Goal: Task Accomplishment & Management: Complete application form

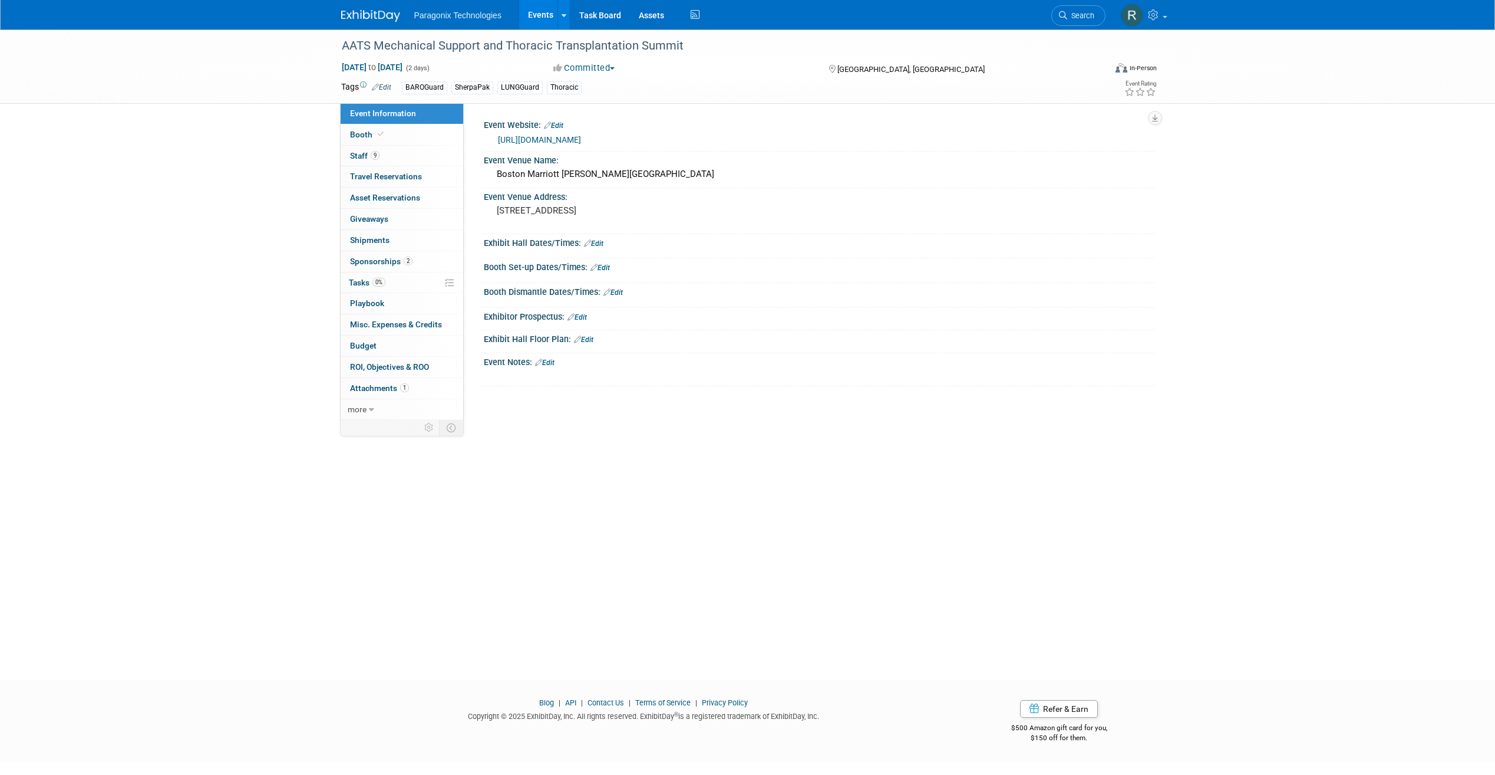
click at [532, 17] on link "Events" at bounding box center [540, 14] width 43 height 29
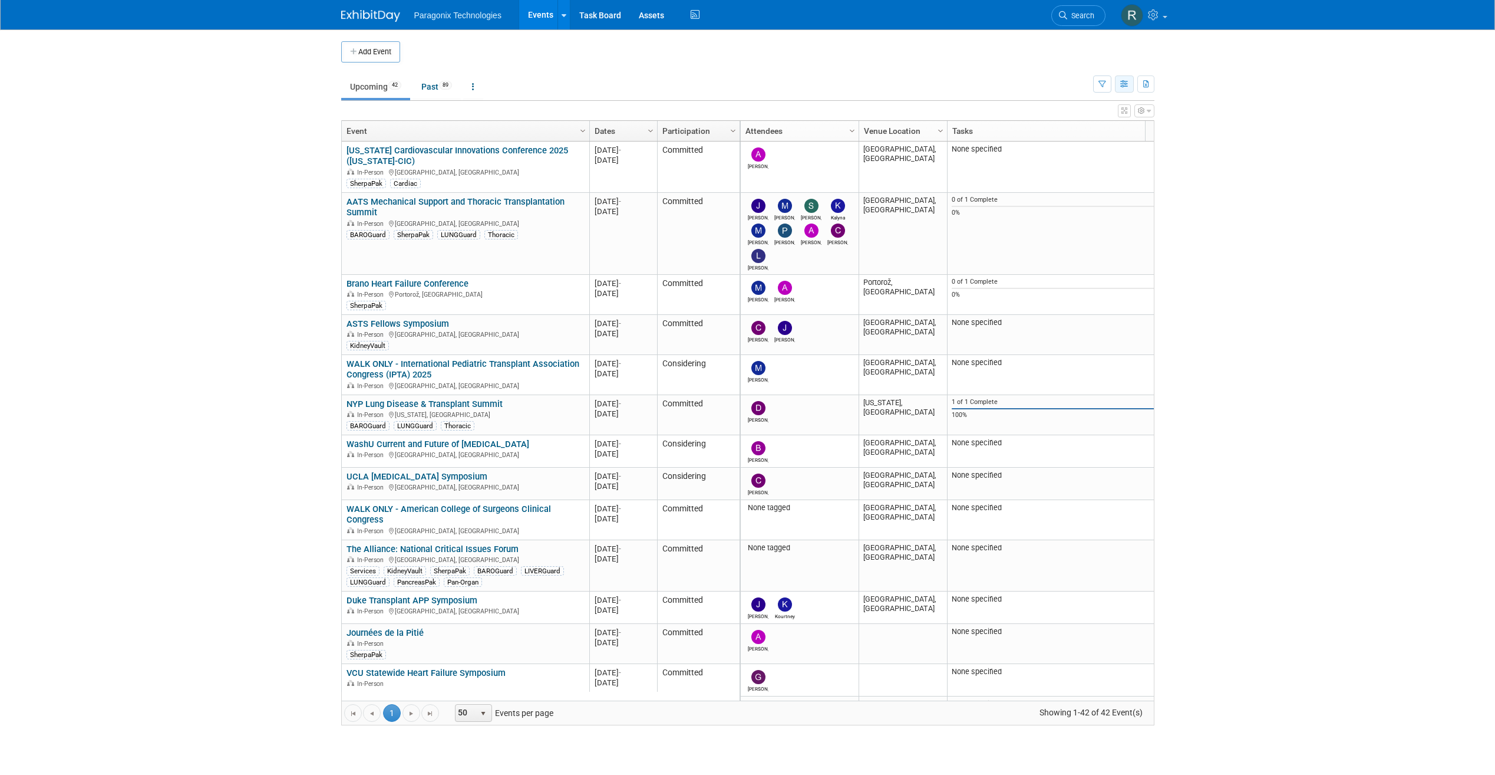
click at [1131, 77] on button "button" at bounding box center [1124, 83] width 19 height 17
click at [1070, 152] on li "Calendar View" at bounding box center [1075, 161] width 117 height 18
click at [1070, 156] on link "Calendar View" at bounding box center [1075, 161] width 99 height 17
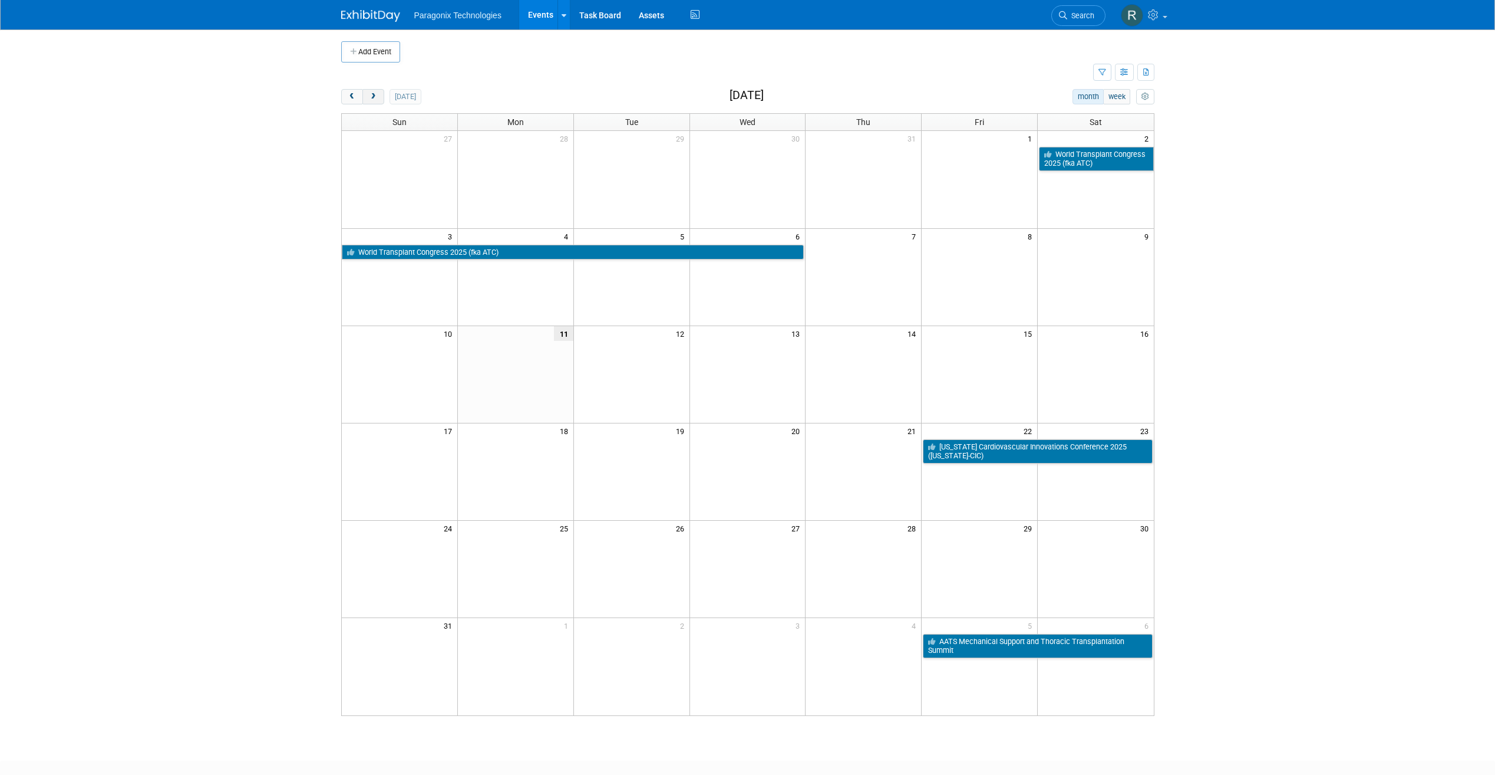
click at [375, 97] on span "next" at bounding box center [373, 97] width 9 height 8
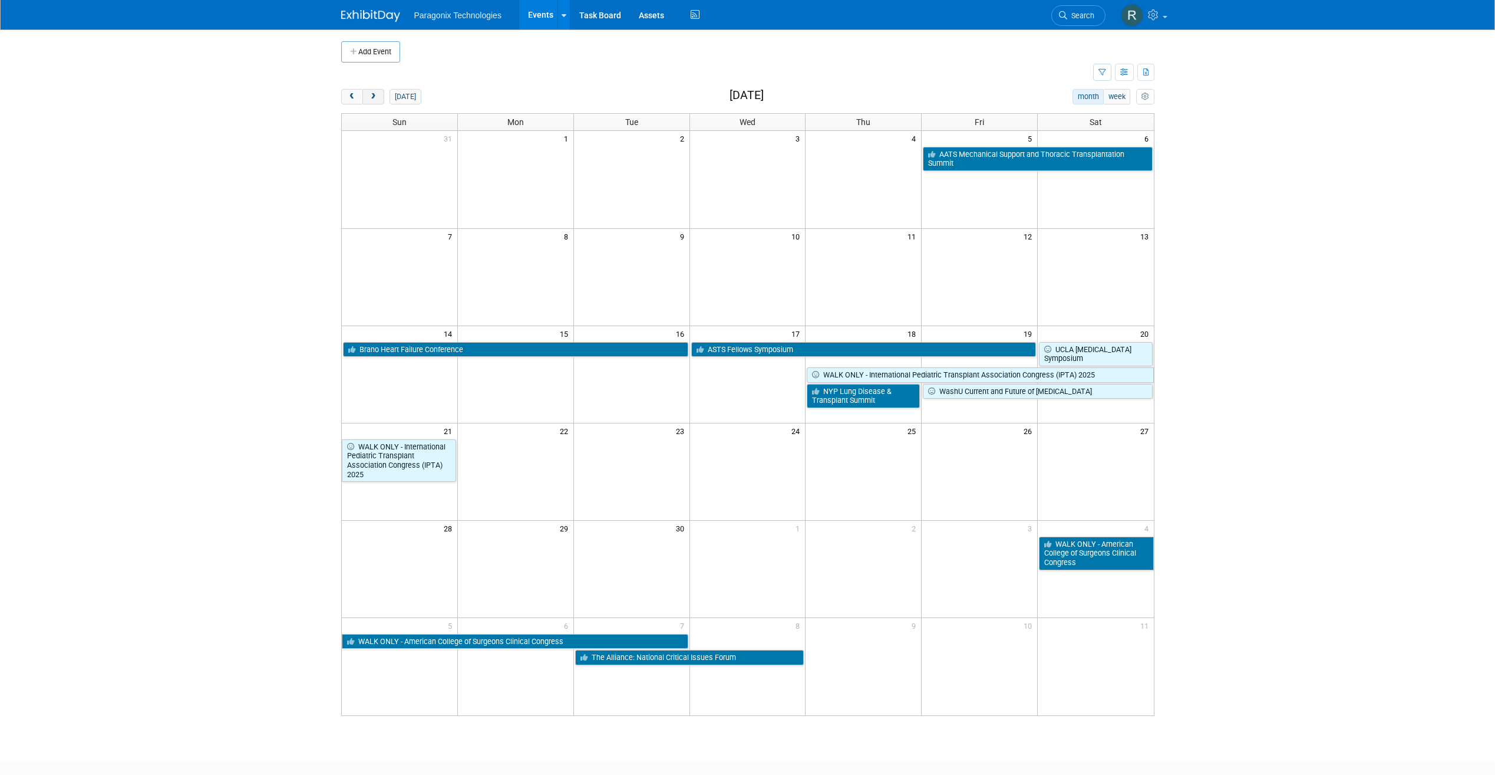
click at [375, 97] on span "next" at bounding box center [373, 97] width 9 height 8
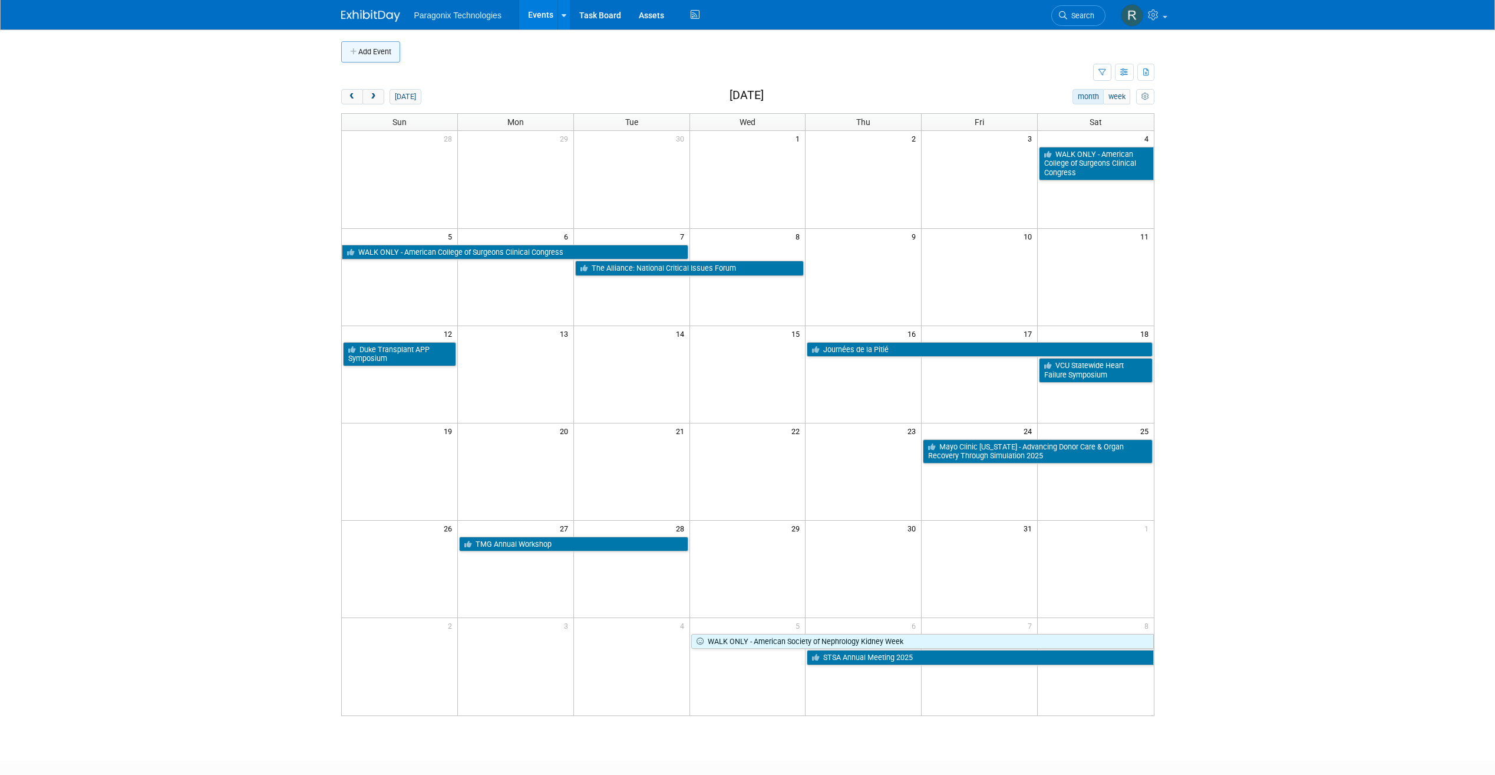
click at [357, 52] on icon "button" at bounding box center [354, 52] width 8 height 8
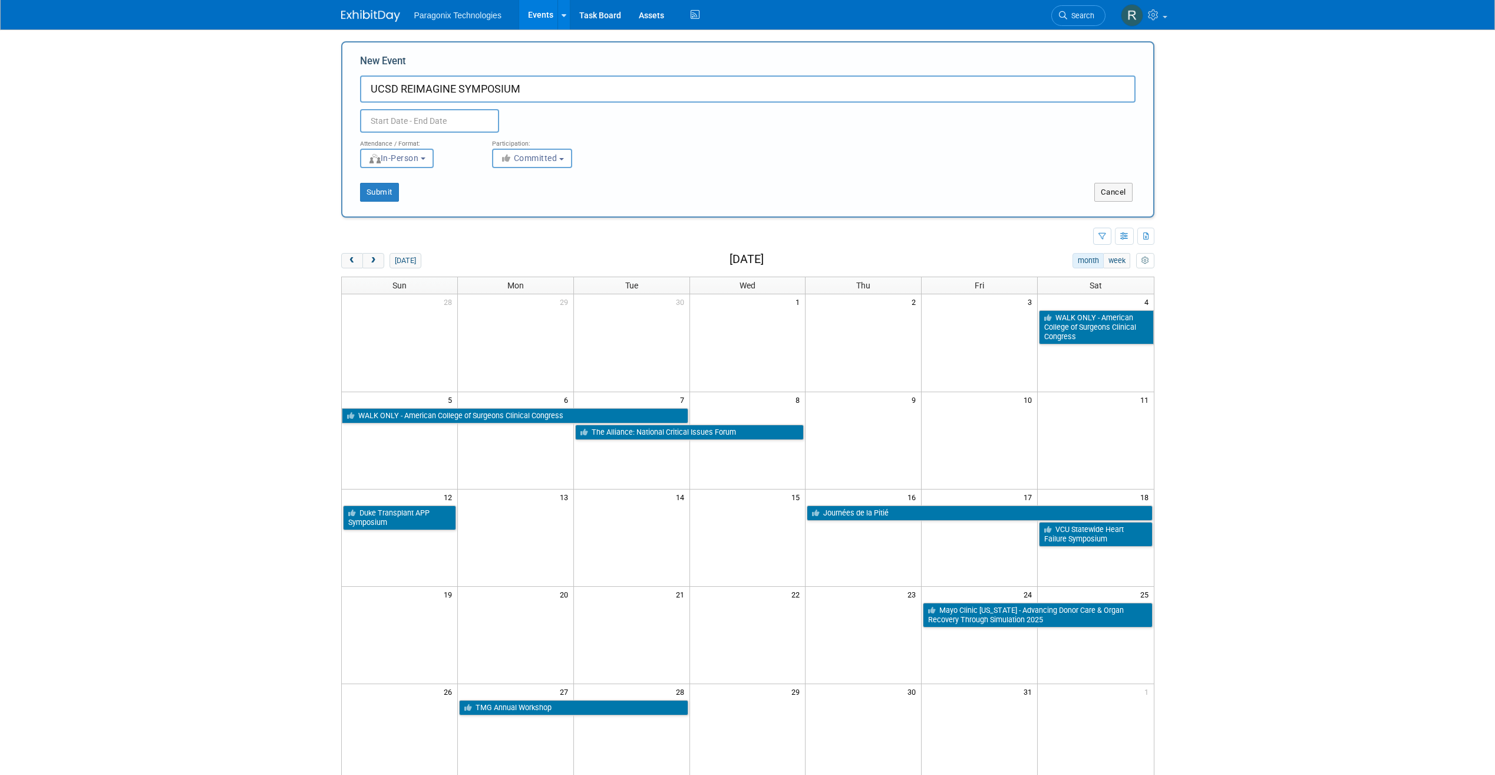
click at [488, 97] on input "UCSD REIMAGINE SYMPOSIUM" at bounding box center [748, 88] width 776 height 27
type input "UCSD REIMAGINE Symposium"
click at [441, 128] on input "text" at bounding box center [429, 121] width 139 height 24
click at [532, 143] on icon at bounding box center [529, 147] width 8 height 8
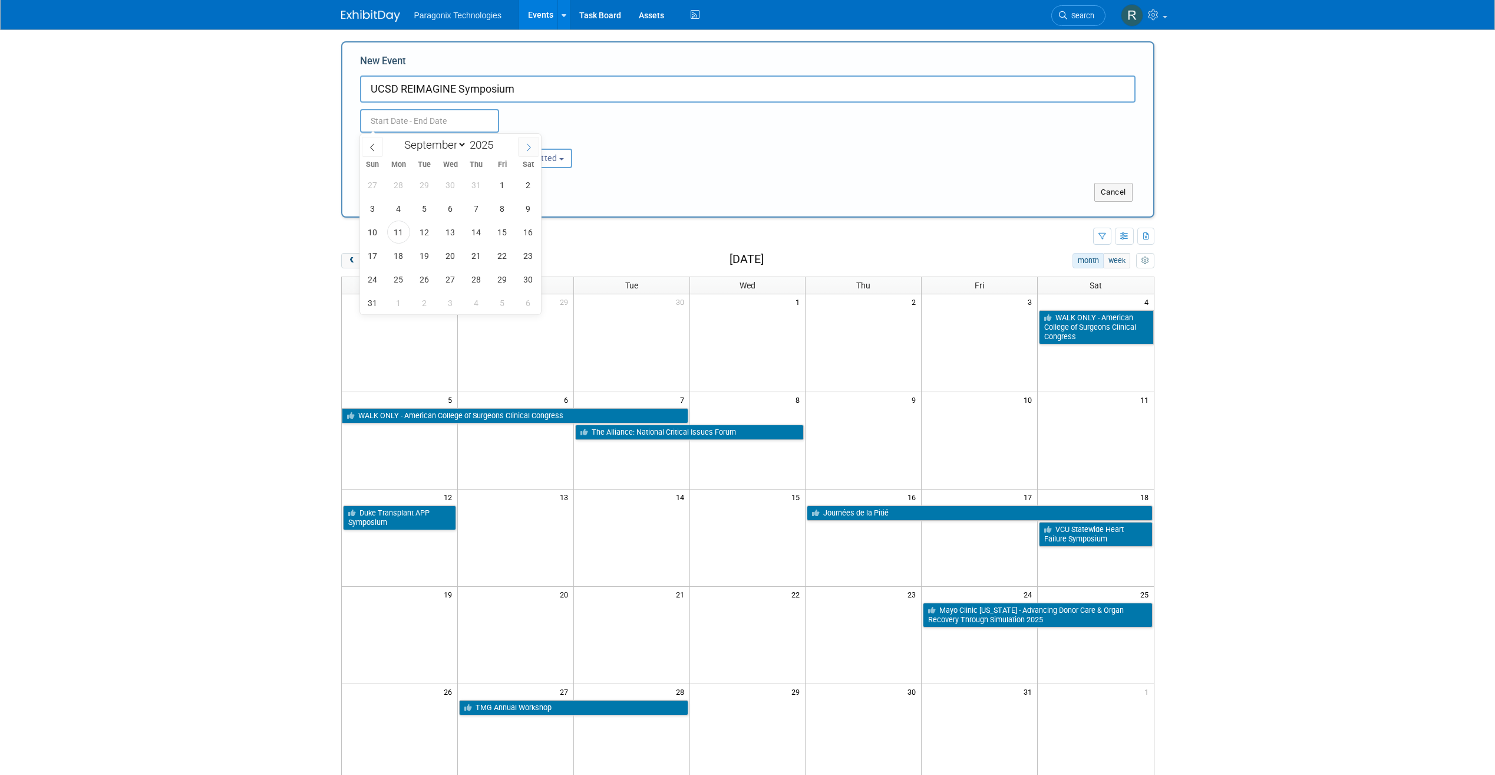
click at [532, 143] on icon at bounding box center [529, 147] width 8 height 8
select select "9"
click at [371, 231] on span "12" at bounding box center [372, 231] width 23 height 23
click at [421, 230] on span "14" at bounding box center [424, 231] width 23 height 23
type input "Oct 12, 2025 to Oct 14, 2025"
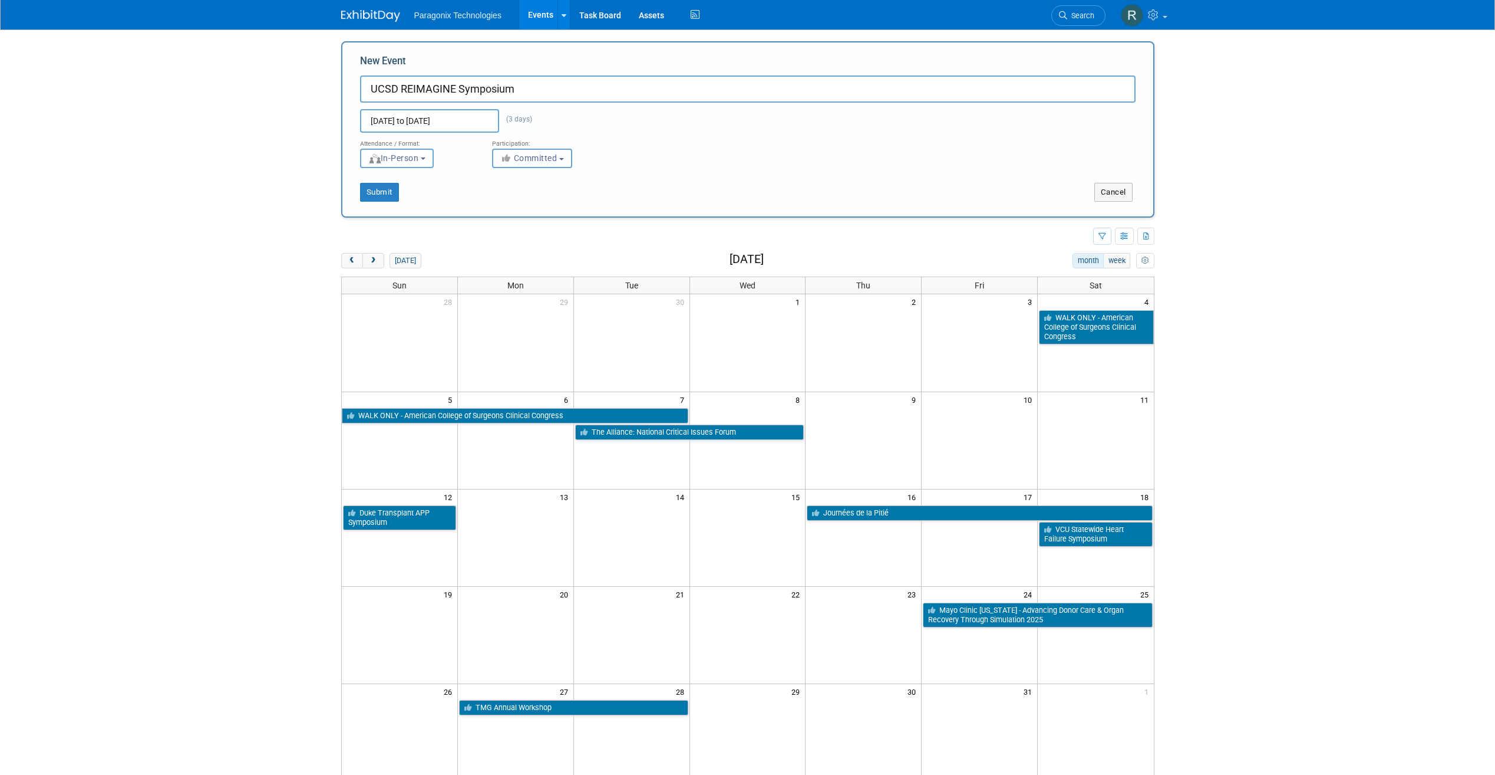
click at [572, 150] on button "Committed" at bounding box center [532, 158] width 80 height 19
click at [550, 193] on link "Considering" at bounding box center [540, 203] width 95 height 20
click at [548, 201] on label "Considering" at bounding box center [538, 202] width 78 height 15
click at [503, 201] on input "Considering" at bounding box center [500, 203] width 8 height 8
select select "2"
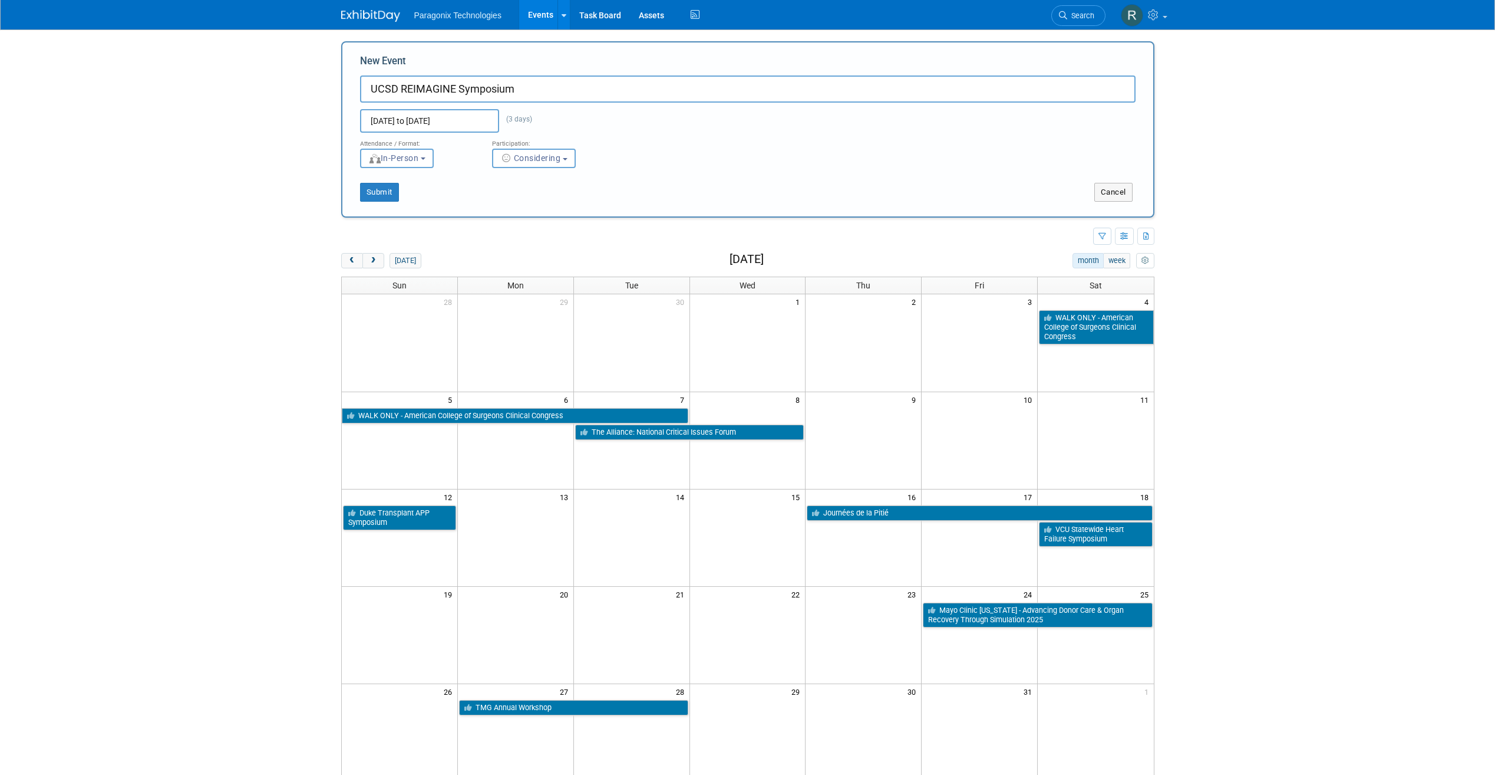
click at [355, 190] on div "Submit" at bounding box center [511, 192] width 338 height 19
click at [376, 190] on button "Submit" at bounding box center [379, 192] width 39 height 19
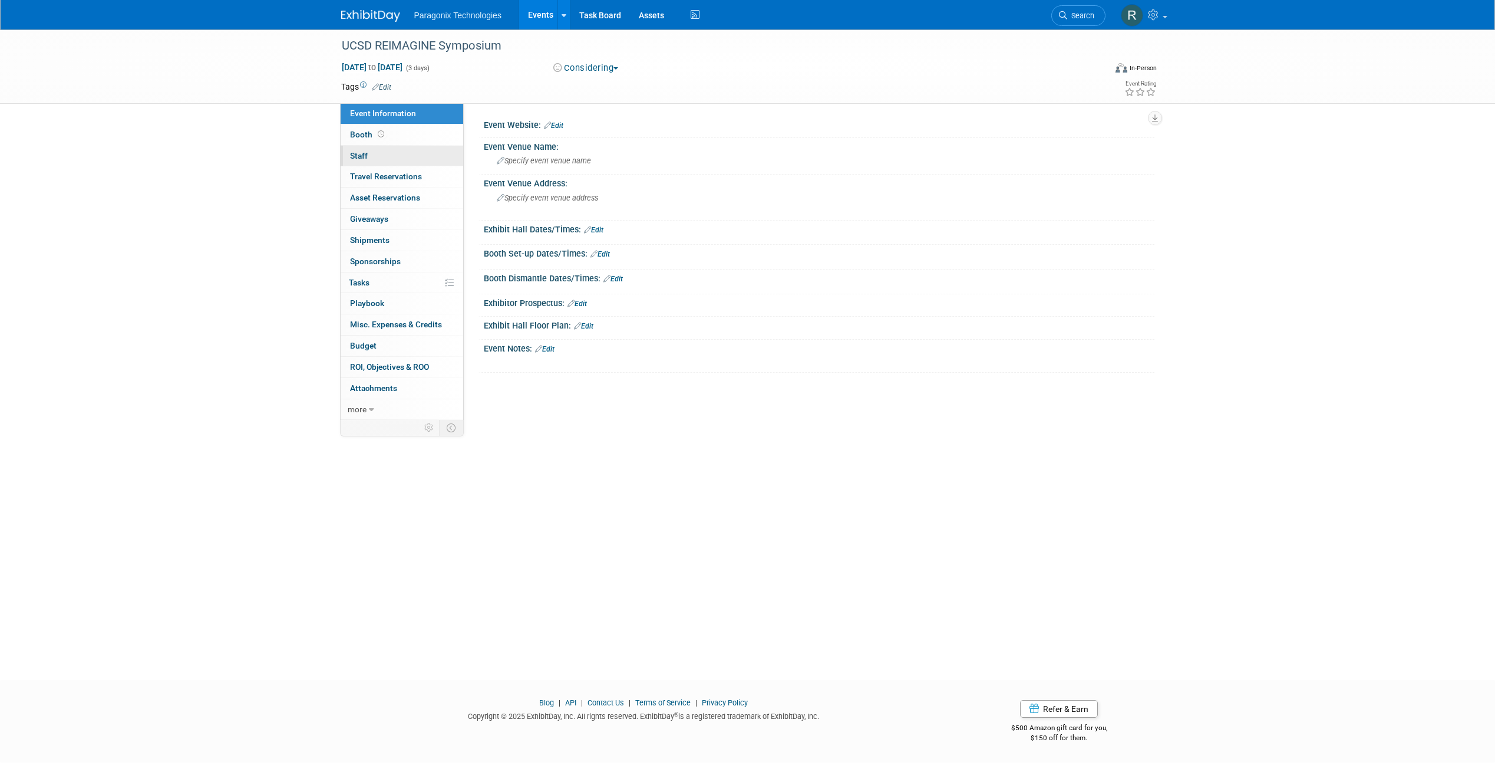
click at [399, 165] on link "0 Staff 0" at bounding box center [402, 156] width 123 height 21
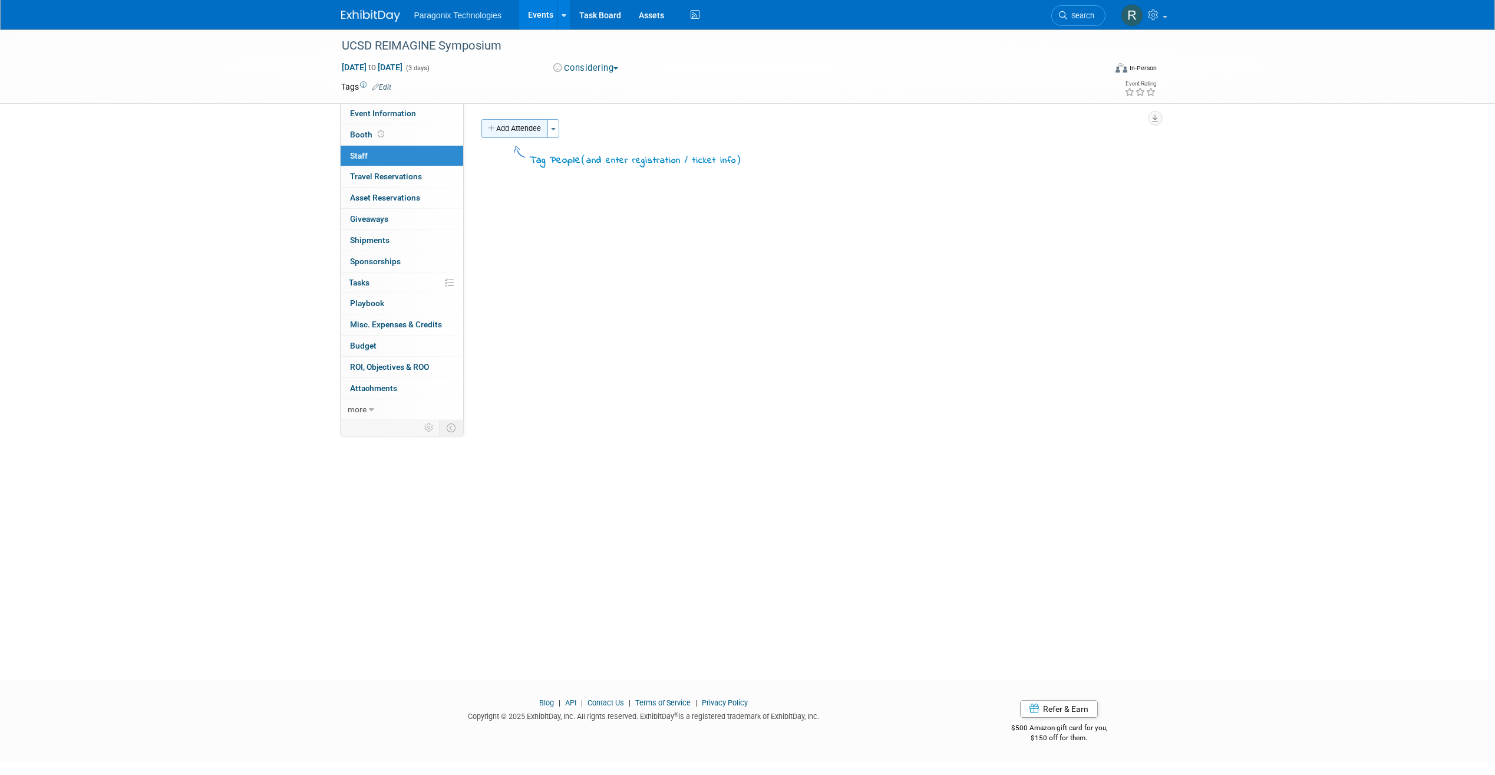
click at [524, 131] on button "Add Attendee" at bounding box center [515, 128] width 67 height 19
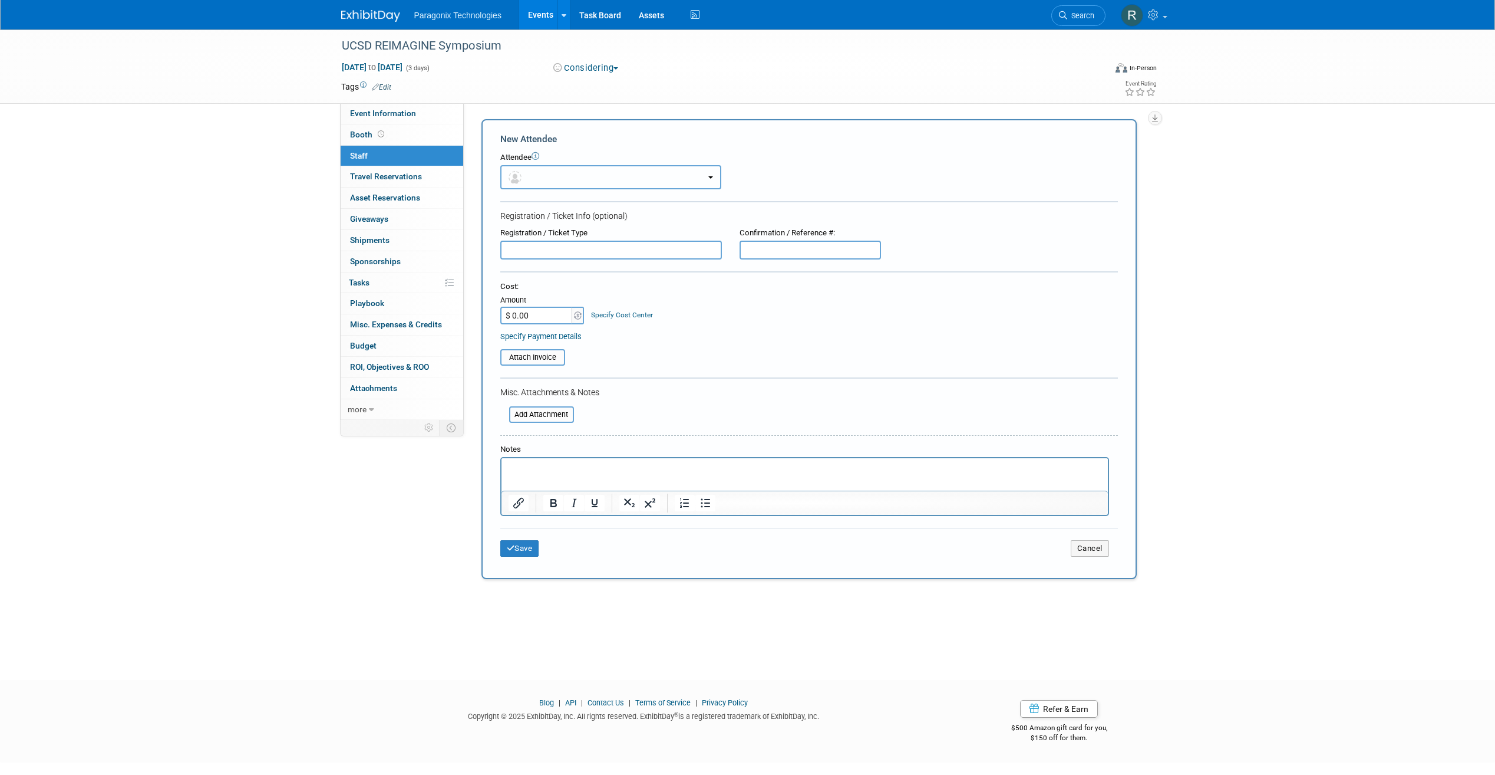
click at [552, 172] on button "button" at bounding box center [610, 177] width 221 height 24
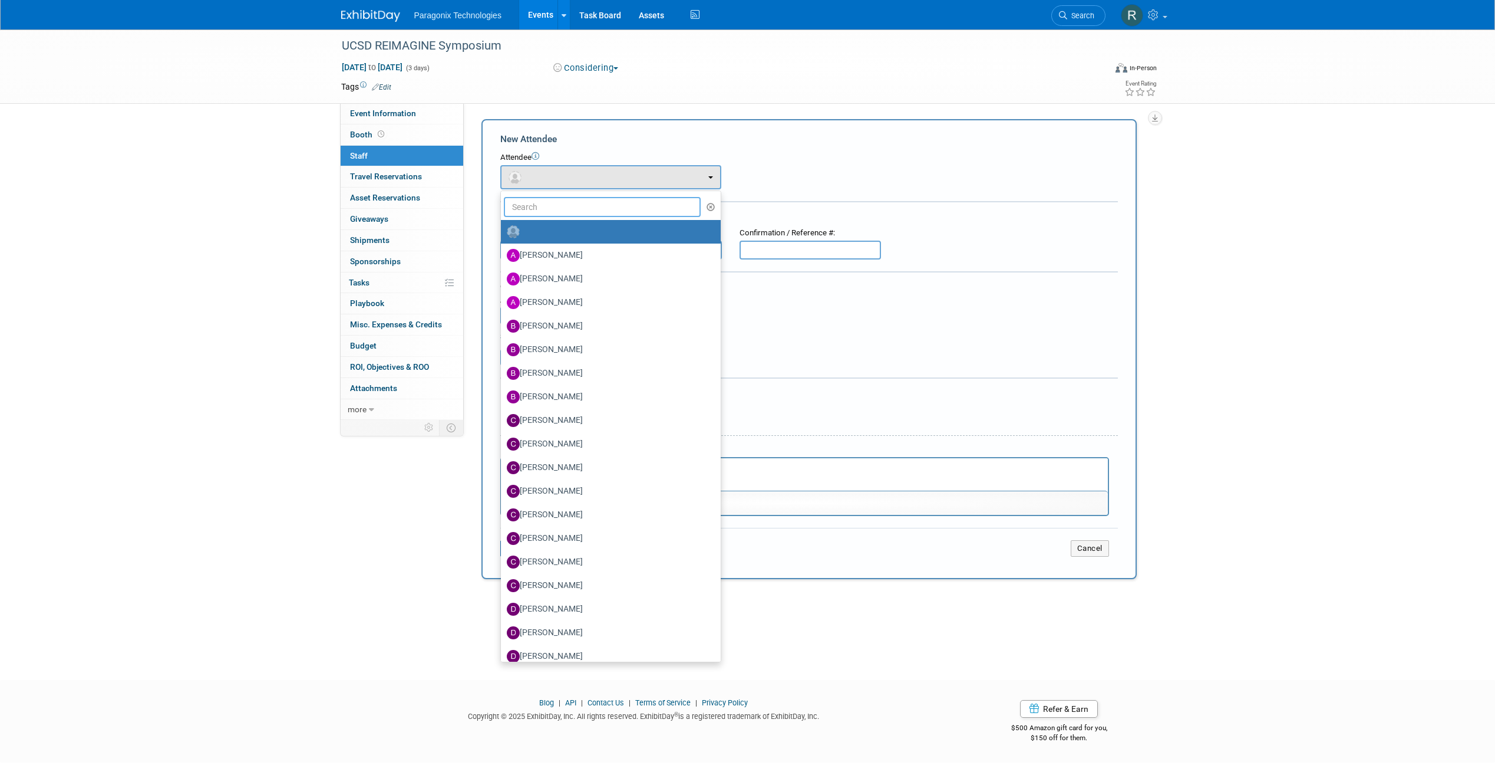
click at [598, 212] on input "text" at bounding box center [602, 207] width 197 height 20
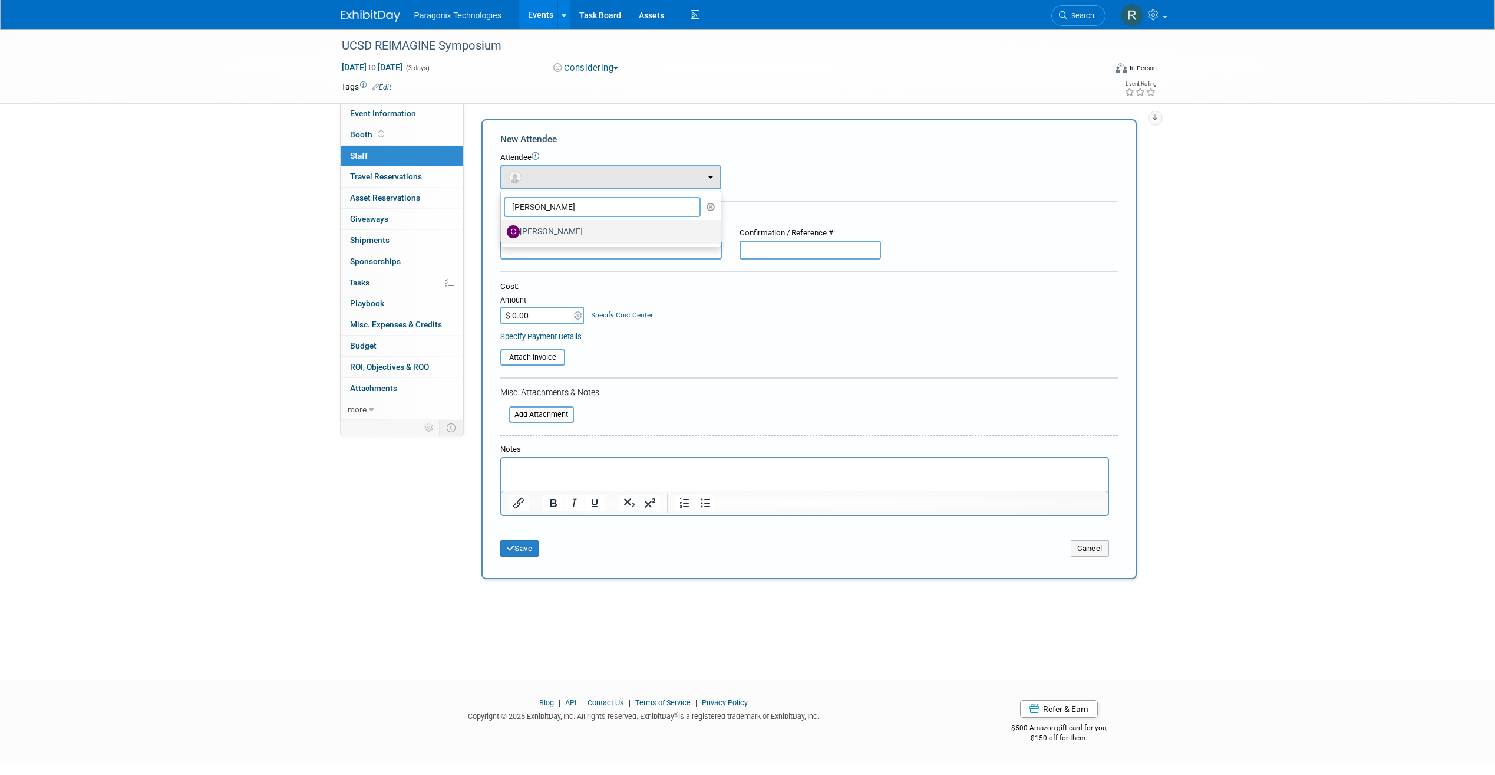
type input "Cory"
click at [598, 228] on label "[PERSON_NAME]" at bounding box center [608, 231] width 202 height 19
click at [503, 228] on input "[PERSON_NAME]" at bounding box center [499, 230] width 8 height 8
select select "70f8d317-7aa7-4ff6-938e-dcab8b61b1d7"
select select "4"
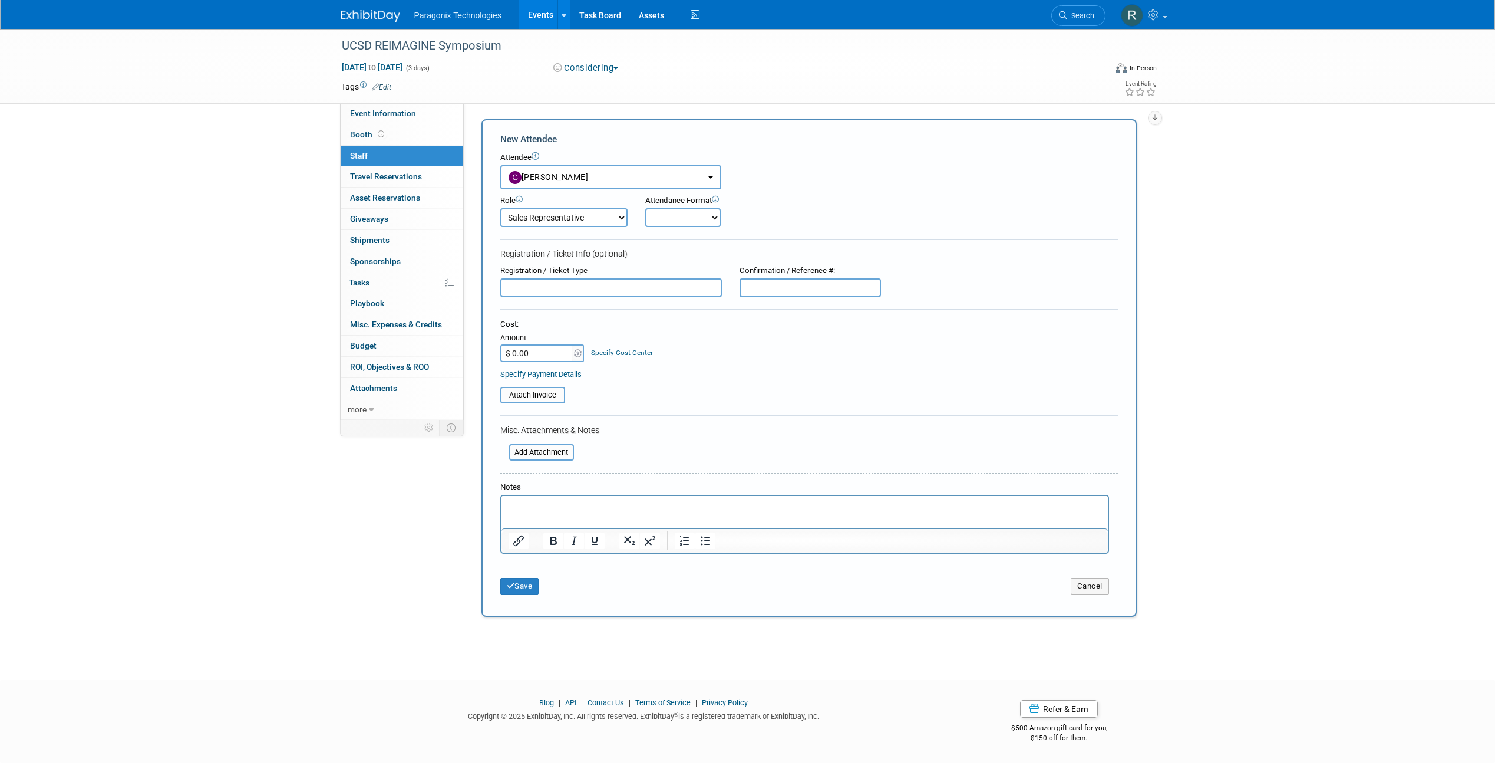
click at [687, 232] on form "New Attendee Attendee <img src="https://www.exhibitday.com/Images/Unassigned-Us…" at bounding box center [809, 368] width 618 height 470
click at [682, 229] on form "New Attendee Attendee <img src="https://www.exhibitday.com/Images/Unassigned-Us…" at bounding box center [809, 368] width 618 height 470
drag, startPoint x: 667, startPoint y: 213, endPoint x: 671, endPoint y: 224, distance: 11.4
click at [667, 213] on select "Onsite Remote" at bounding box center [682, 217] width 75 height 19
select select "1"
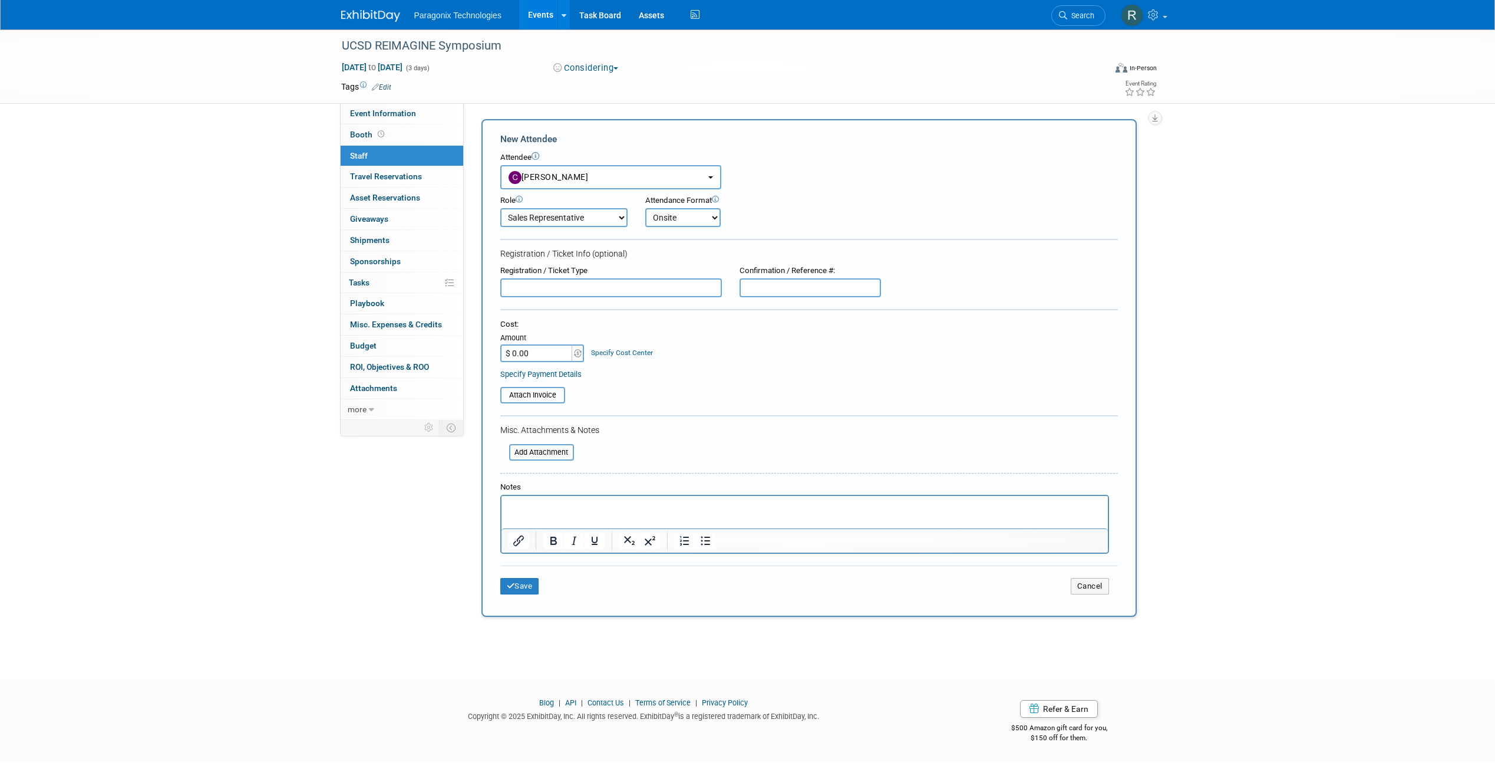
click at [645, 208] on select "Onsite Remote" at bounding box center [682, 217] width 75 height 19
click at [518, 588] on button "Save" at bounding box center [519, 586] width 39 height 17
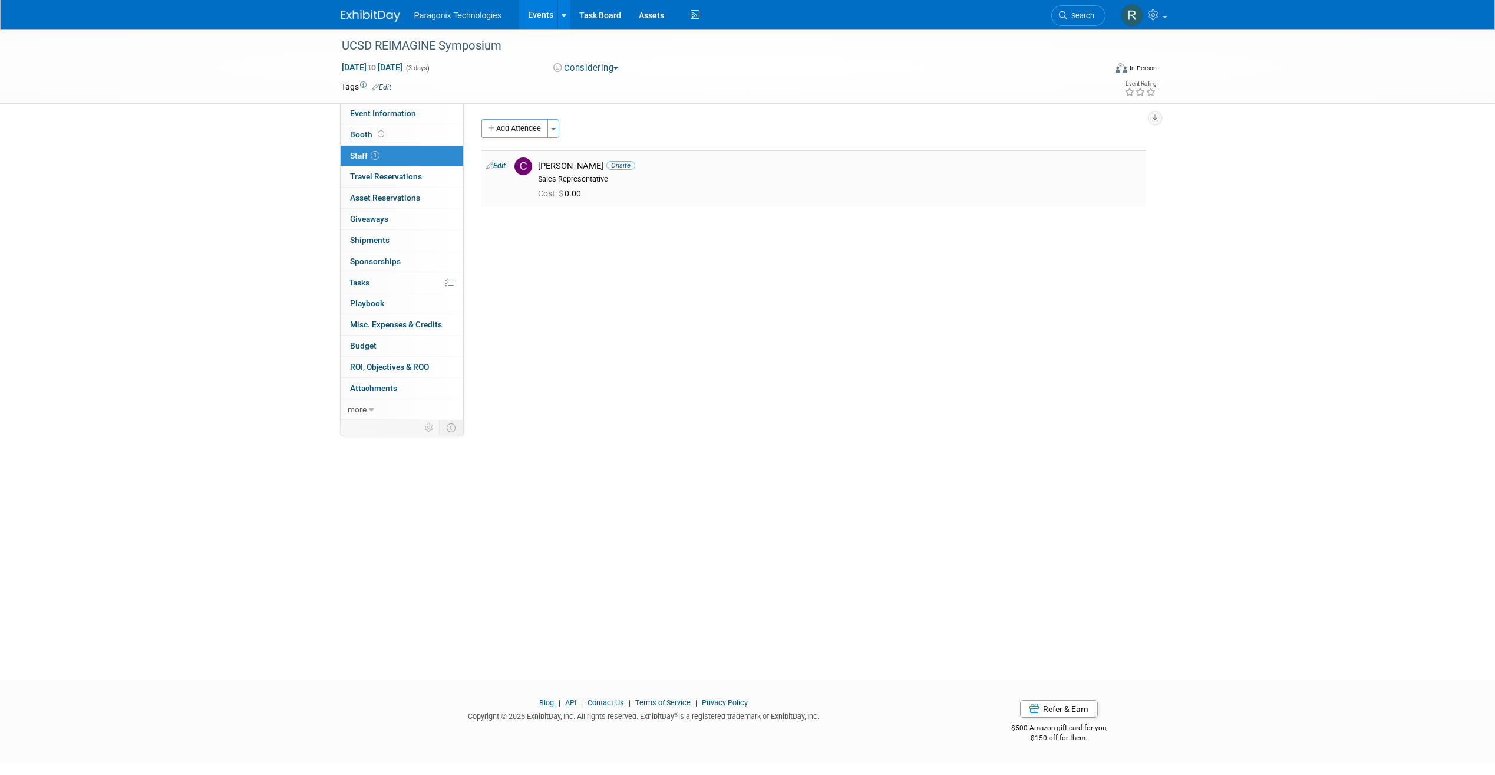
click at [518, 139] on div "Add Attendee Toggle Dropdown Quick -Tag Attendees Apply X (me) select all cancel" at bounding box center [814, 163] width 664 height 88
click at [522, 134] on button "Add Attendee" at bounding box center [515, 128] width 67 height 19
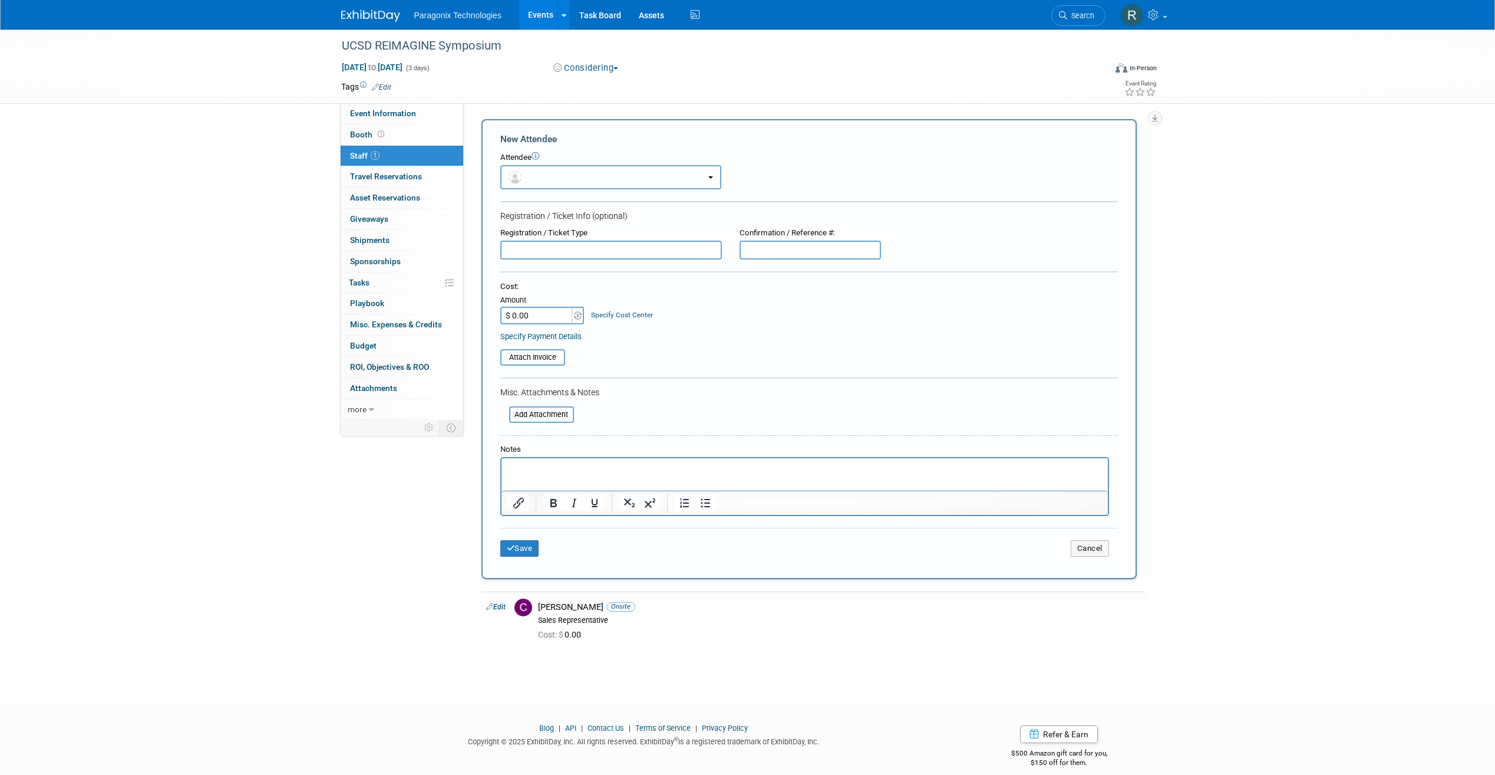
click at [564, 181] on button "button" at bounding box center [610, 177] width 221 height 24
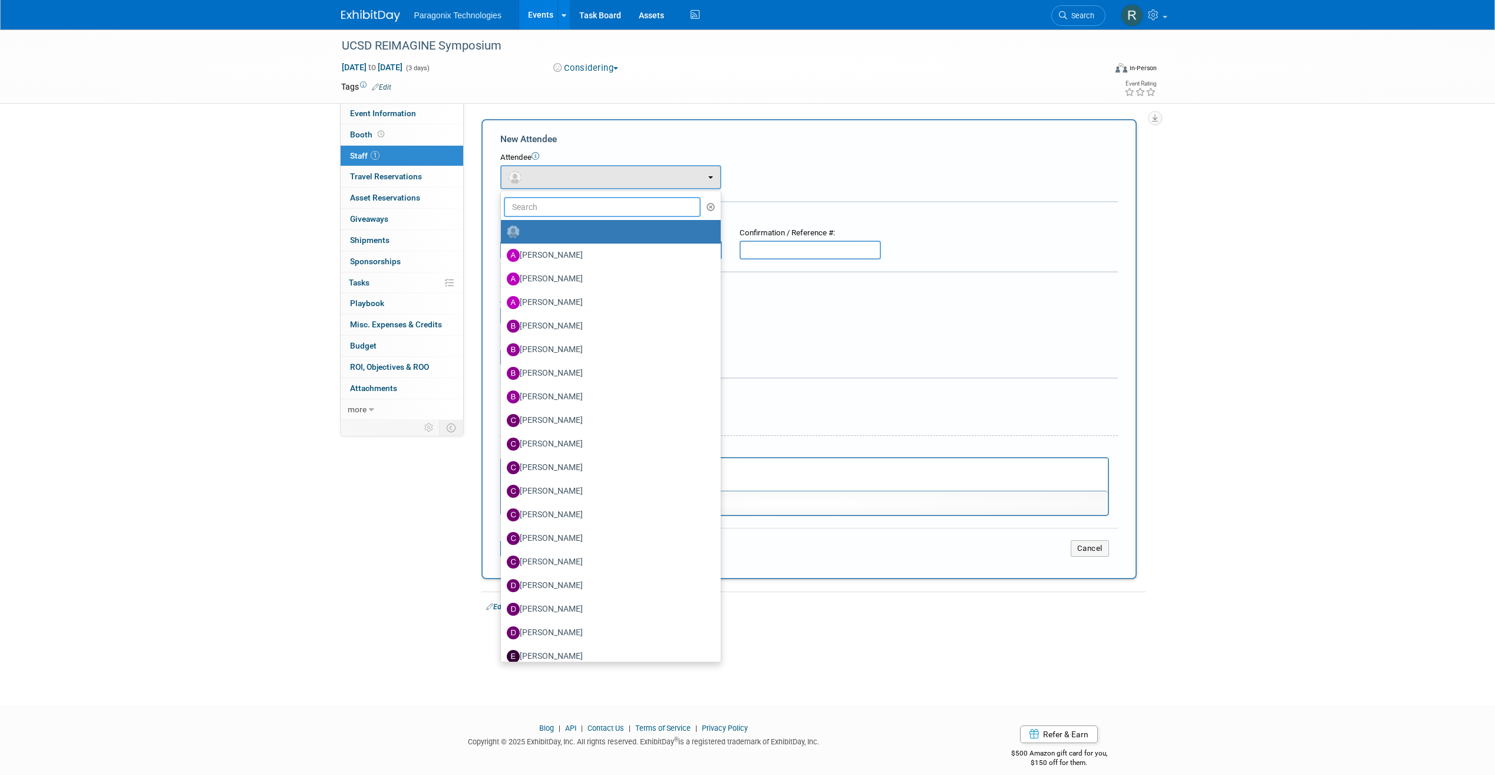
click at [592, 209] on input "text" at bounding box center [602, 207] width 197 height 20
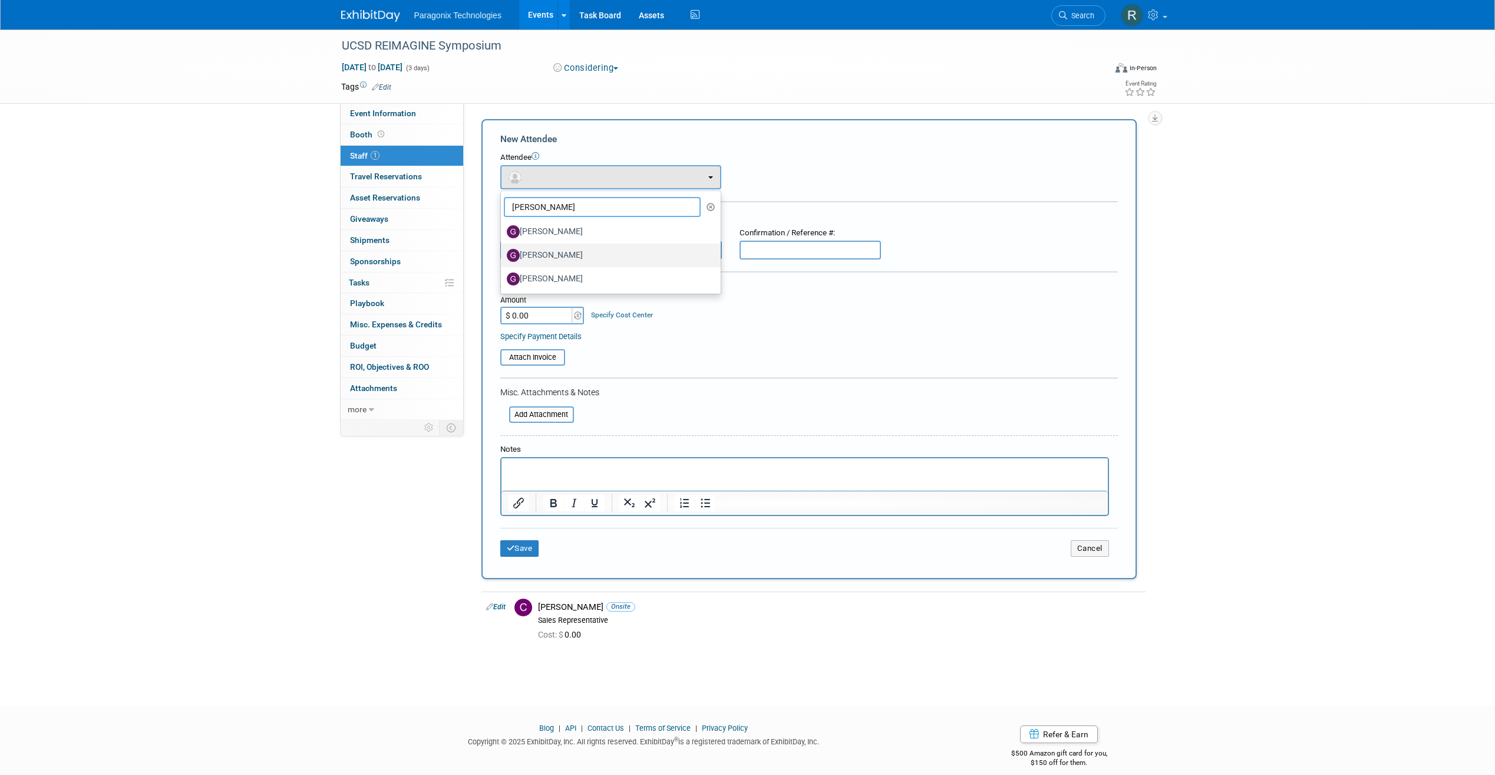
type input "Greg"
click at [572, 258] on label "Greg Quinn" at bounding box center [608, 255] width 202 height 19
click at [503, 258] on input "Greg Quinn" at bounding box center [499, 254] width 8 height 8
select select "ef6b93fb-5422-49e6-be43-9a81075c5822"
select select "2"
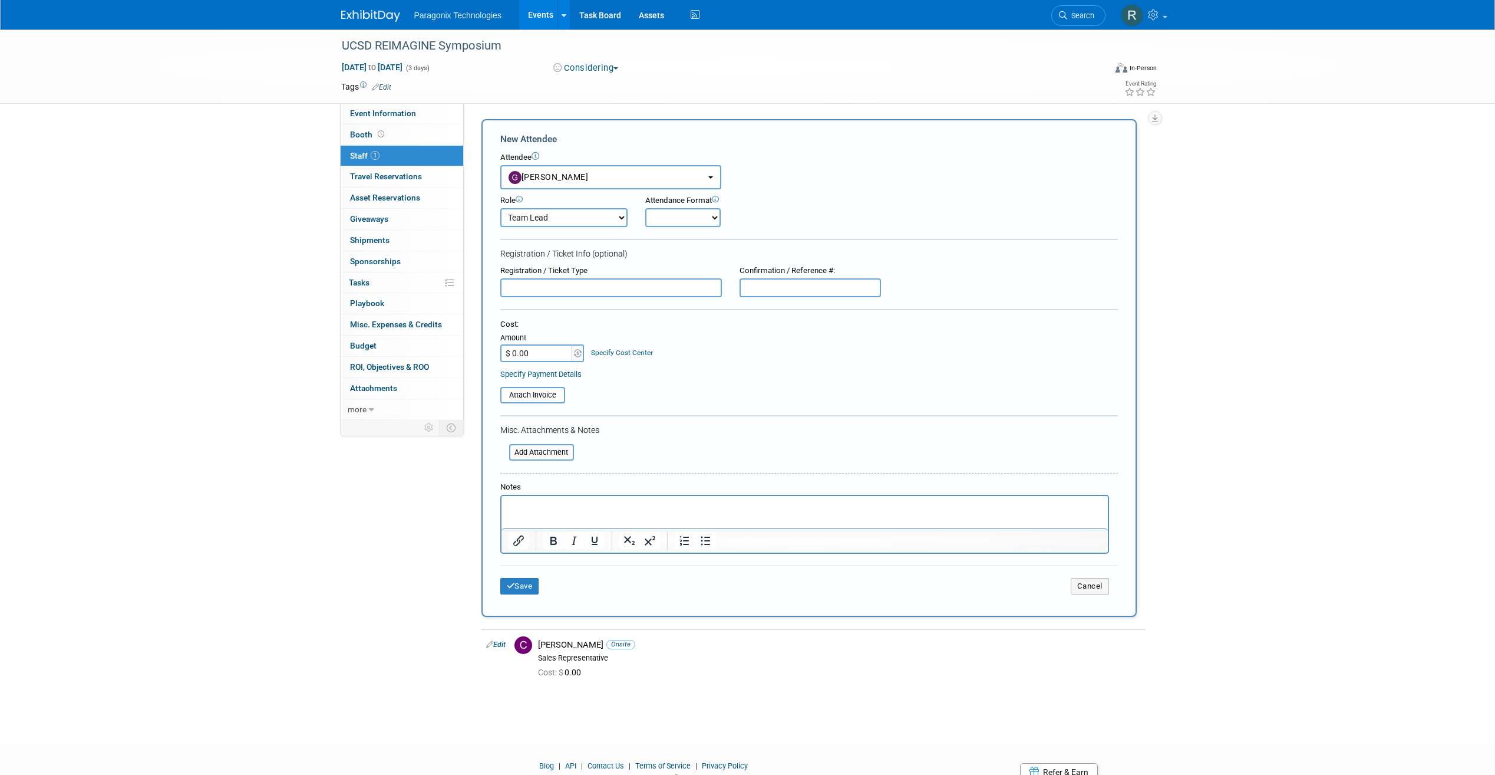
click at [682, 203] on div "Attendance Format" at bounding box center [715, 200] width 141 height 11
drag, startPoint x: 683, startPoint y: 212, endPoint x: 686, endPoint y: 227, distance: 15.5
click at [683, 212] on select "Onsite Remote" at bounding box center [682, 217] width 75 height 19
select select "1"
click at [645, 208] on select "Onsite Remote" at bounding box center [682, 217] width 75 height 19
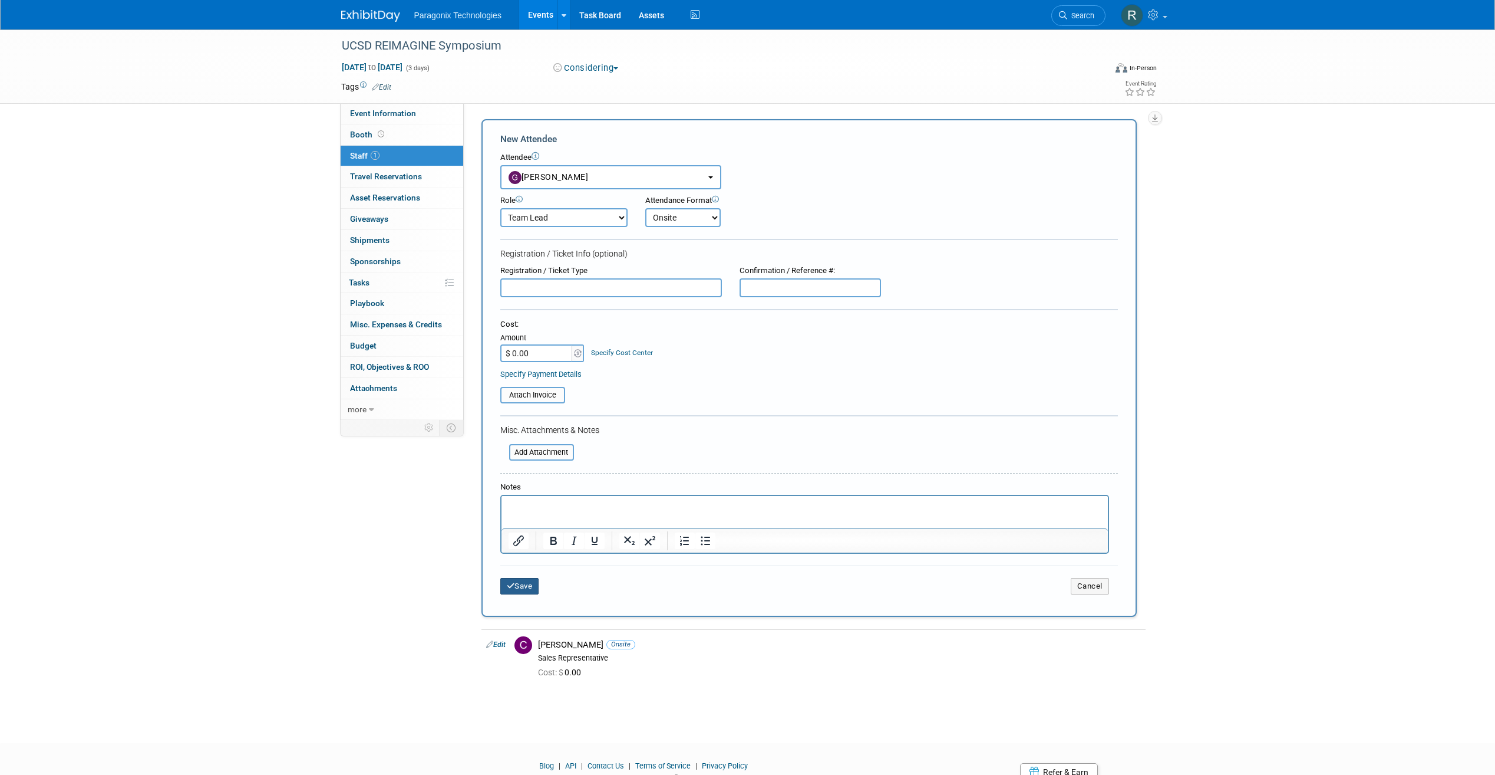
click at [513, 578] on button "Save" at bounding box center [519, 586] width 39 height 17
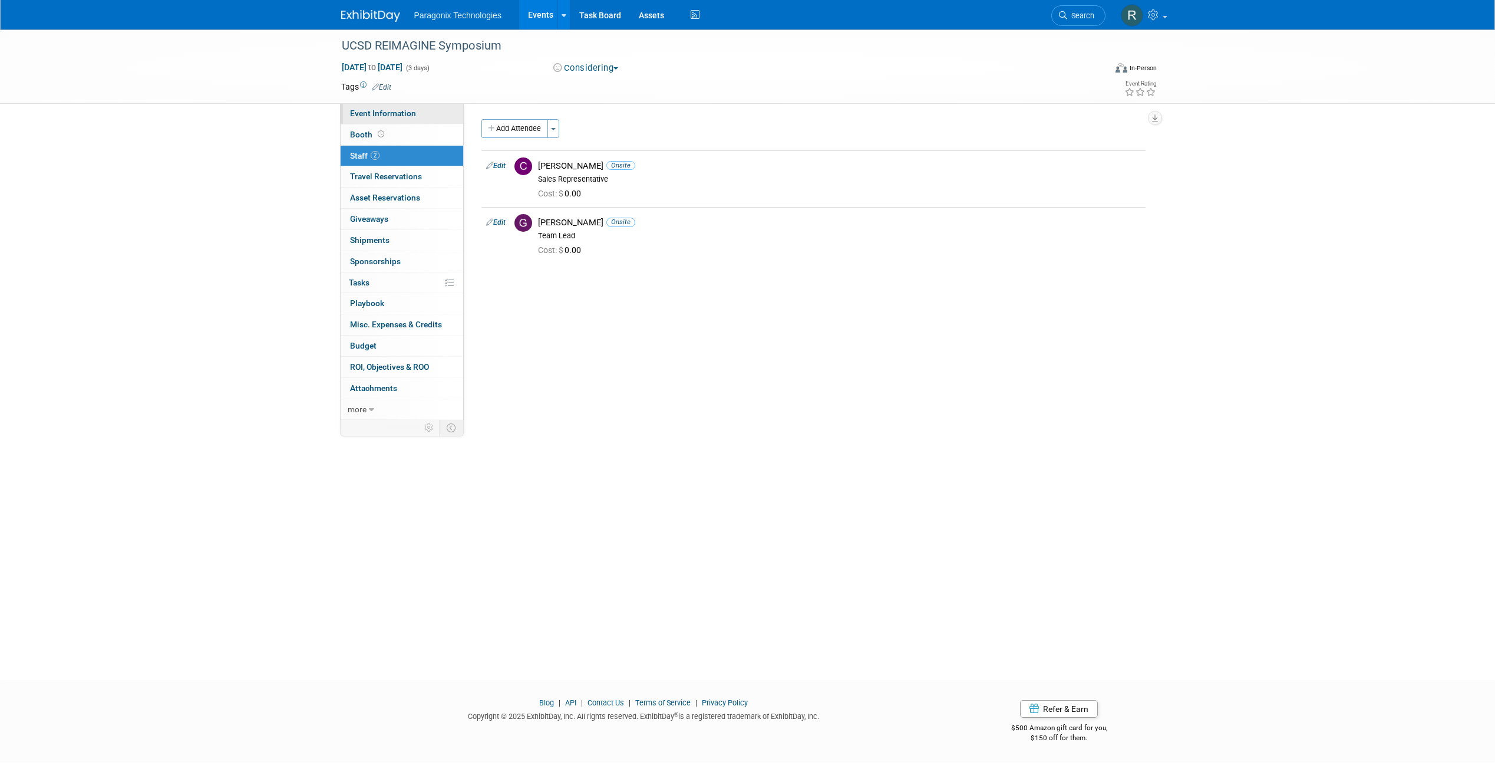
click at [381, 112] on span "Event Information" at bounding box center [383, 112] width 66 height 9
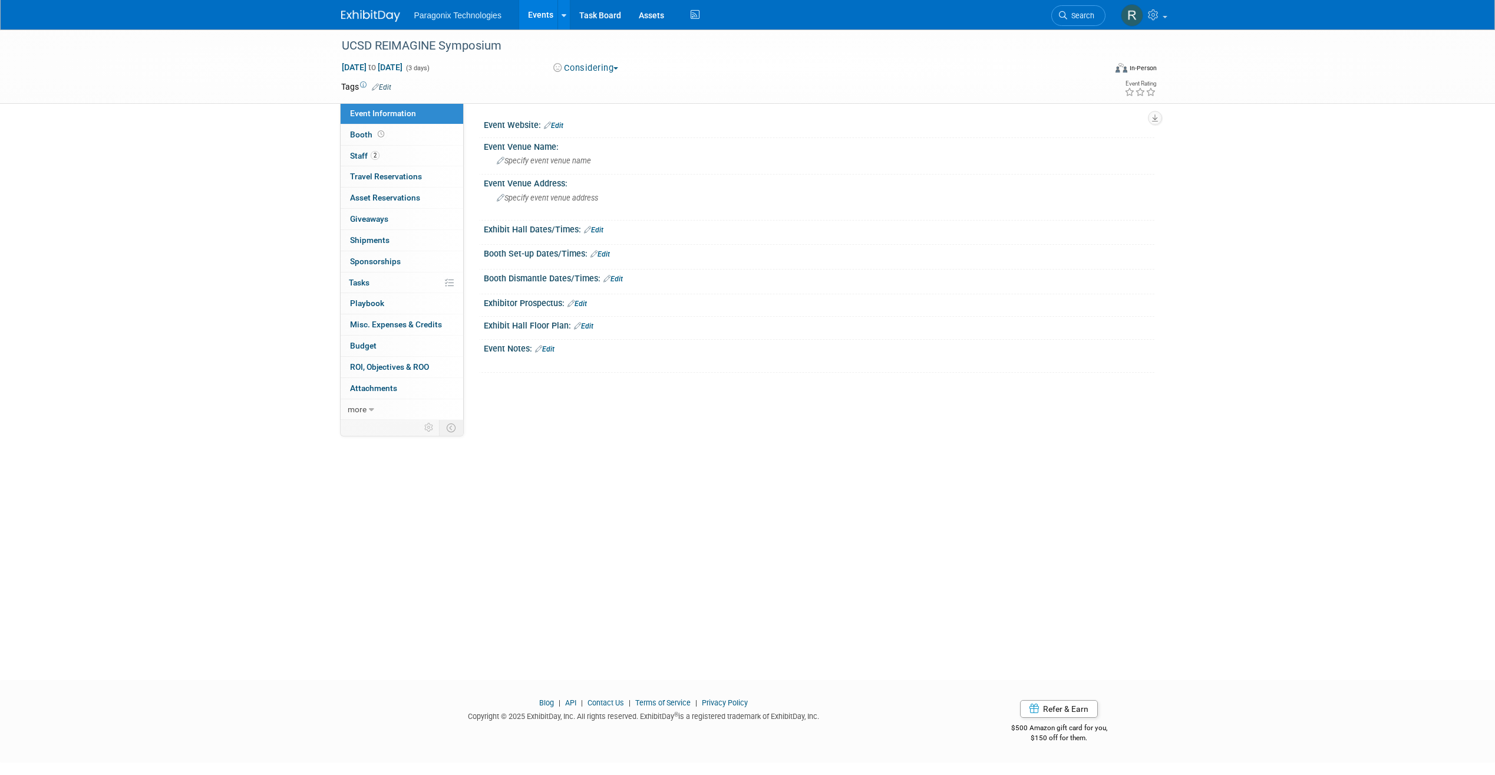
click at [568, 127] on div "Event Website: Edit" at bounding box center [819, 123] width 671 height 15
click at [564, 124] on link "Edit" at bounding box center [553, 125] width 19 height 8
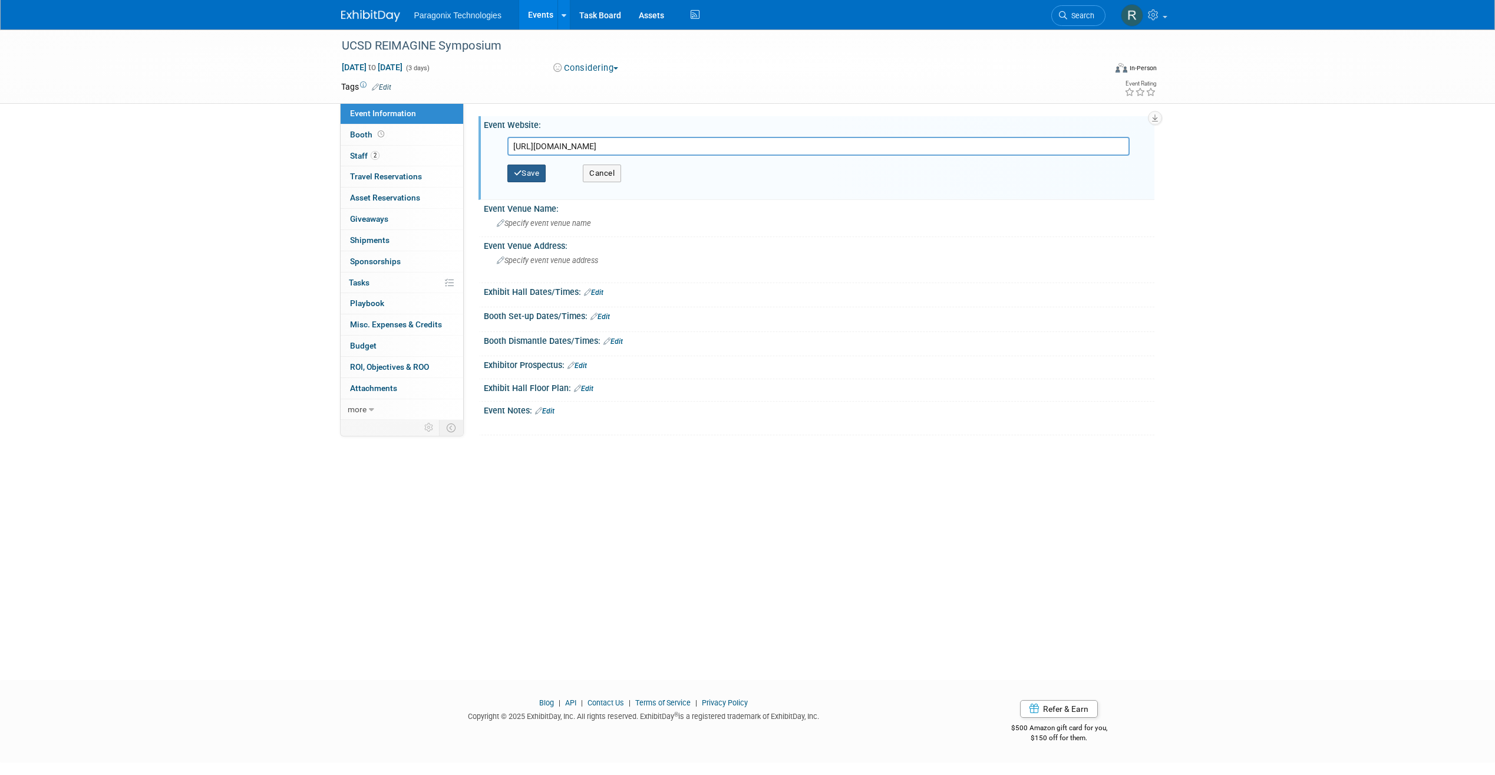
type input "https://surgery.ucsd.edu/research/center-for-organ-donation-research-education-…"
click at [523, 174] on button "Save" at bounding box center [527, 173] width 39 height 18
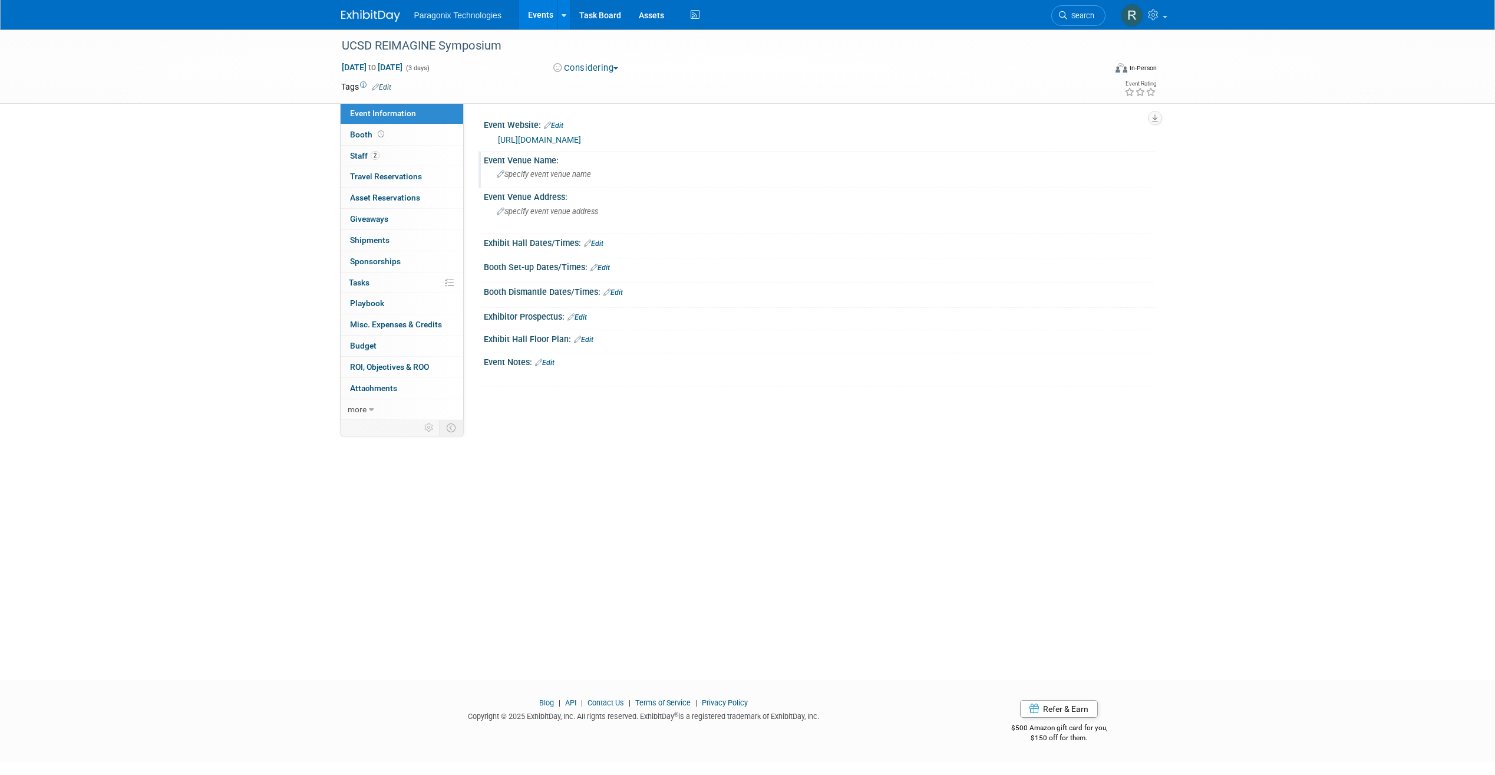
click at [543, 170] on span "Specify event venue name" at bounding box center [544, 174] width 94 height 9
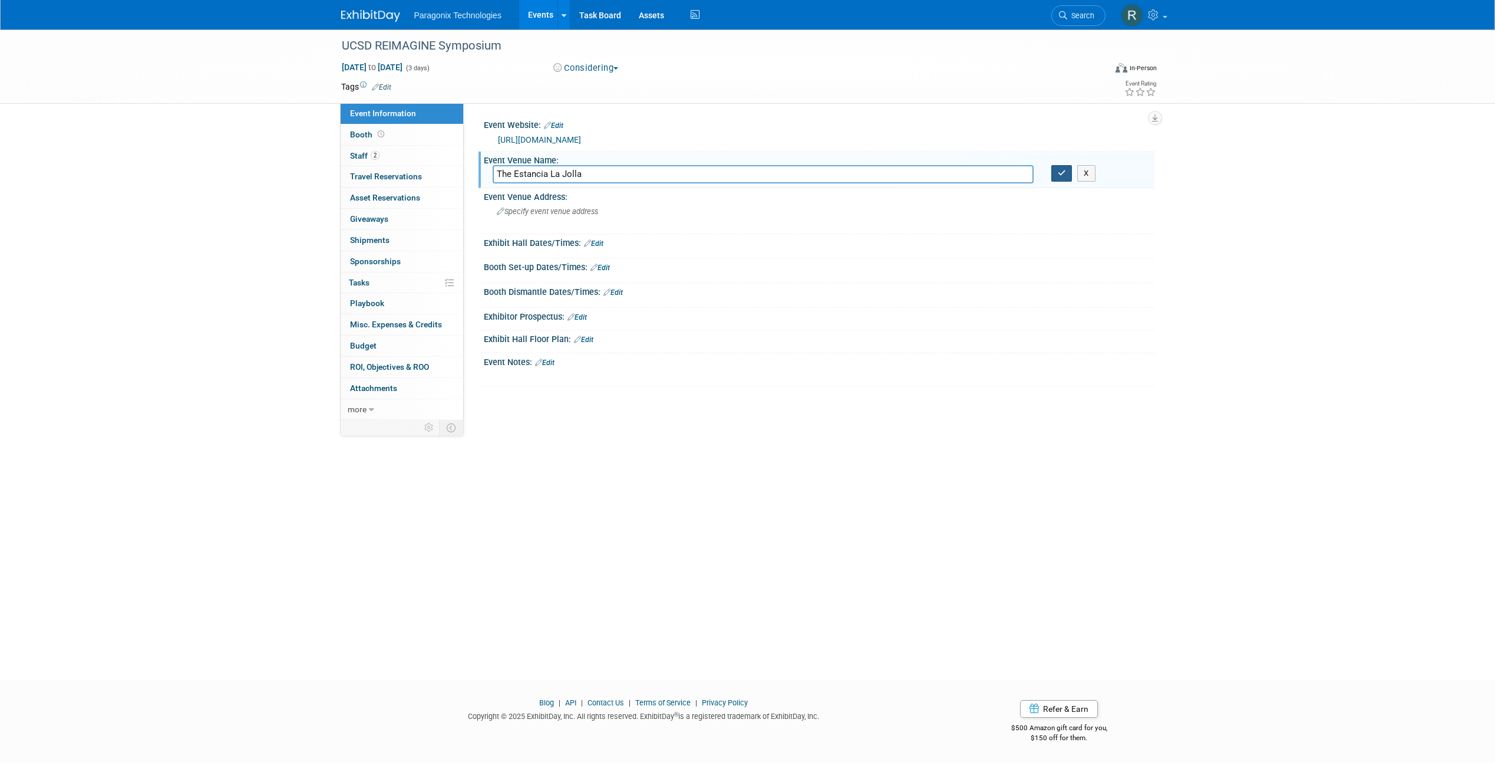
type input "The Estancia La Jolla"
click at [1070, 172] on button "button" at bounding box center [1062, 173] width 21 height 17
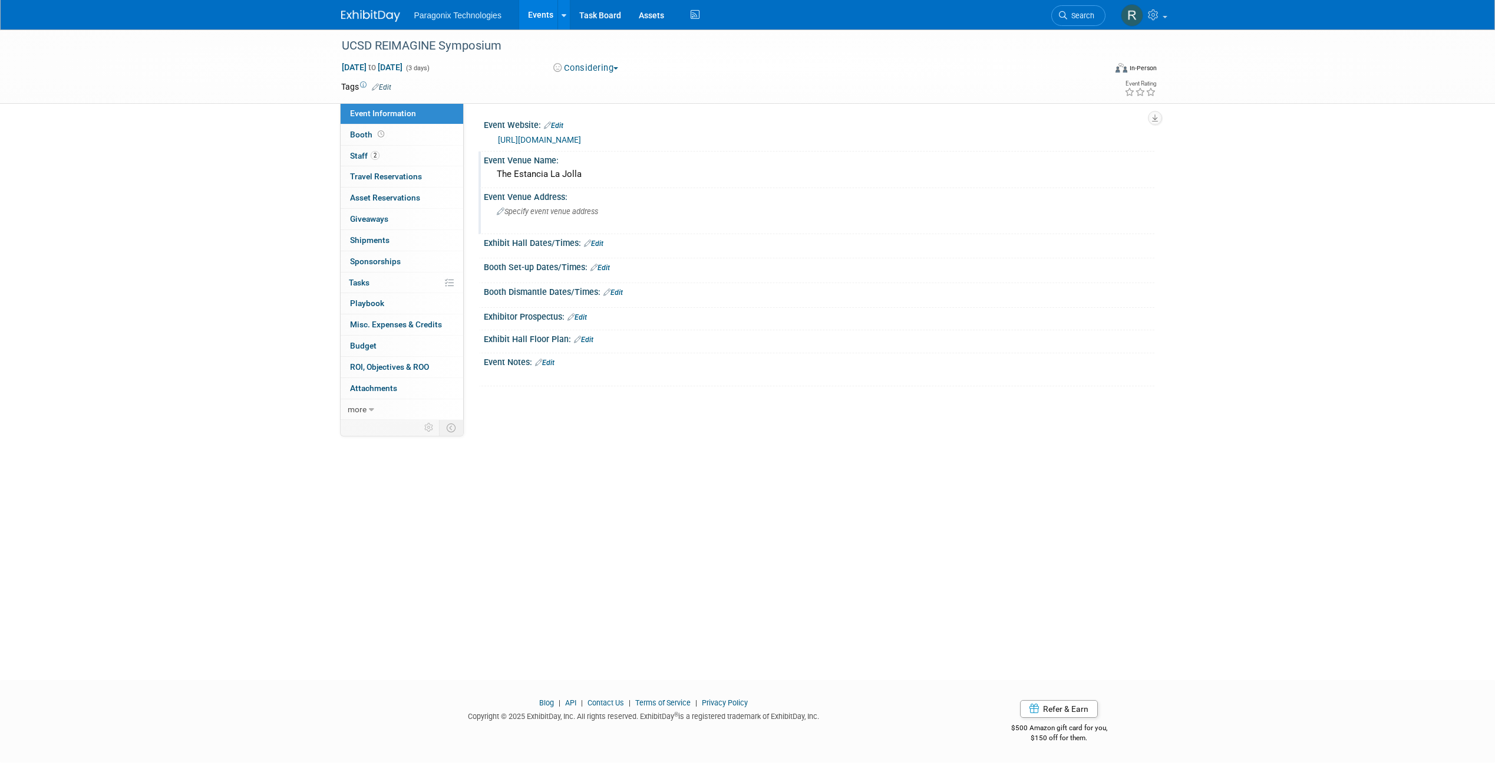
click at [523, 212] on span "Specify event venue address" at bounding box center [547, 211] width 101 height 9
type textarea "9700 N Torrey Pines Rd, La Jolla, CA 92037 ·"
click at [736, 204] on button "button" at bounding box center [736, 210] width 21 height 17
click at [423, 263] on link "0 Sponsorships 0" at bounding box center [402, 261] width 123 height 21
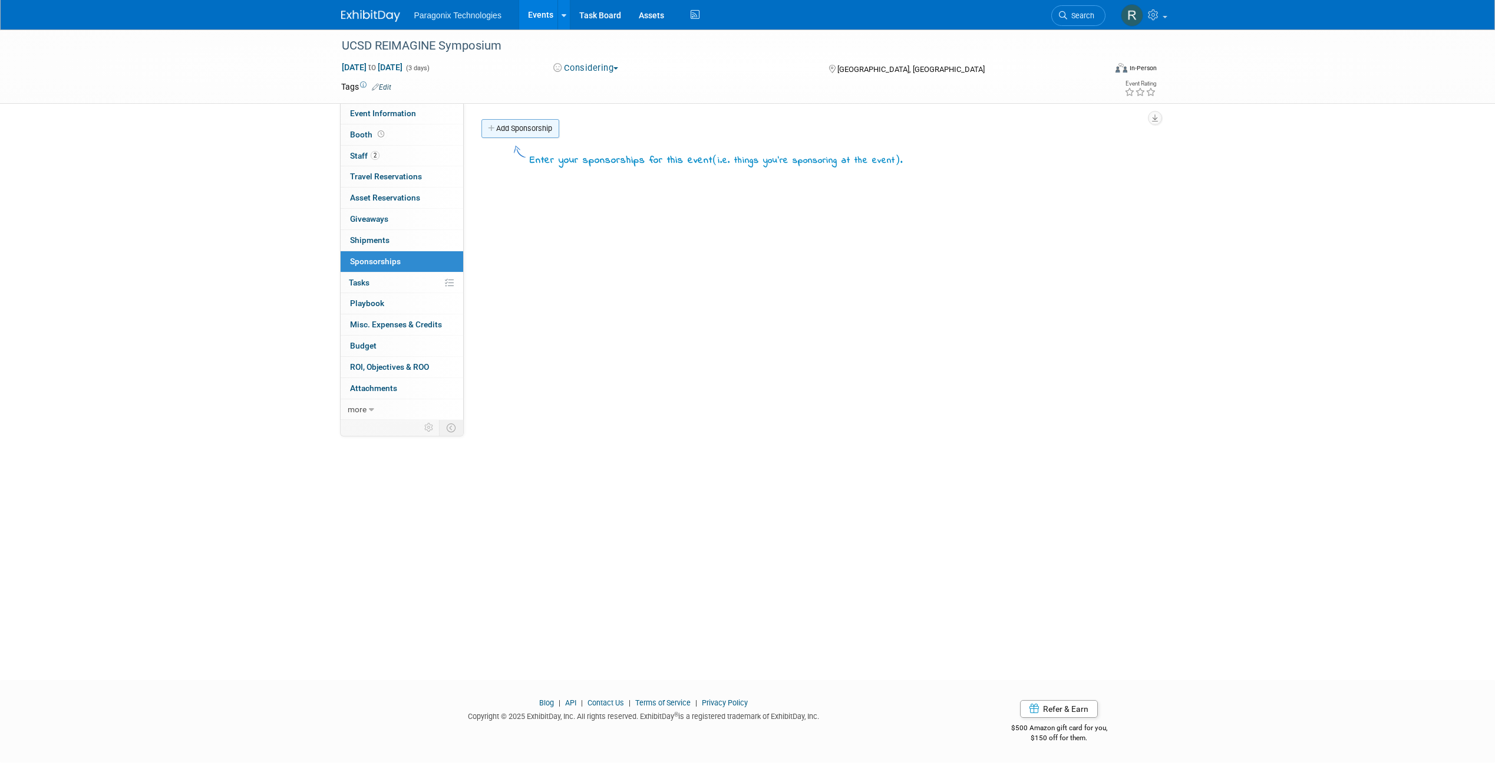
click at [508, 135] on link "Add Sponsorship" at bounding box center [521, 128] width 78 height 19
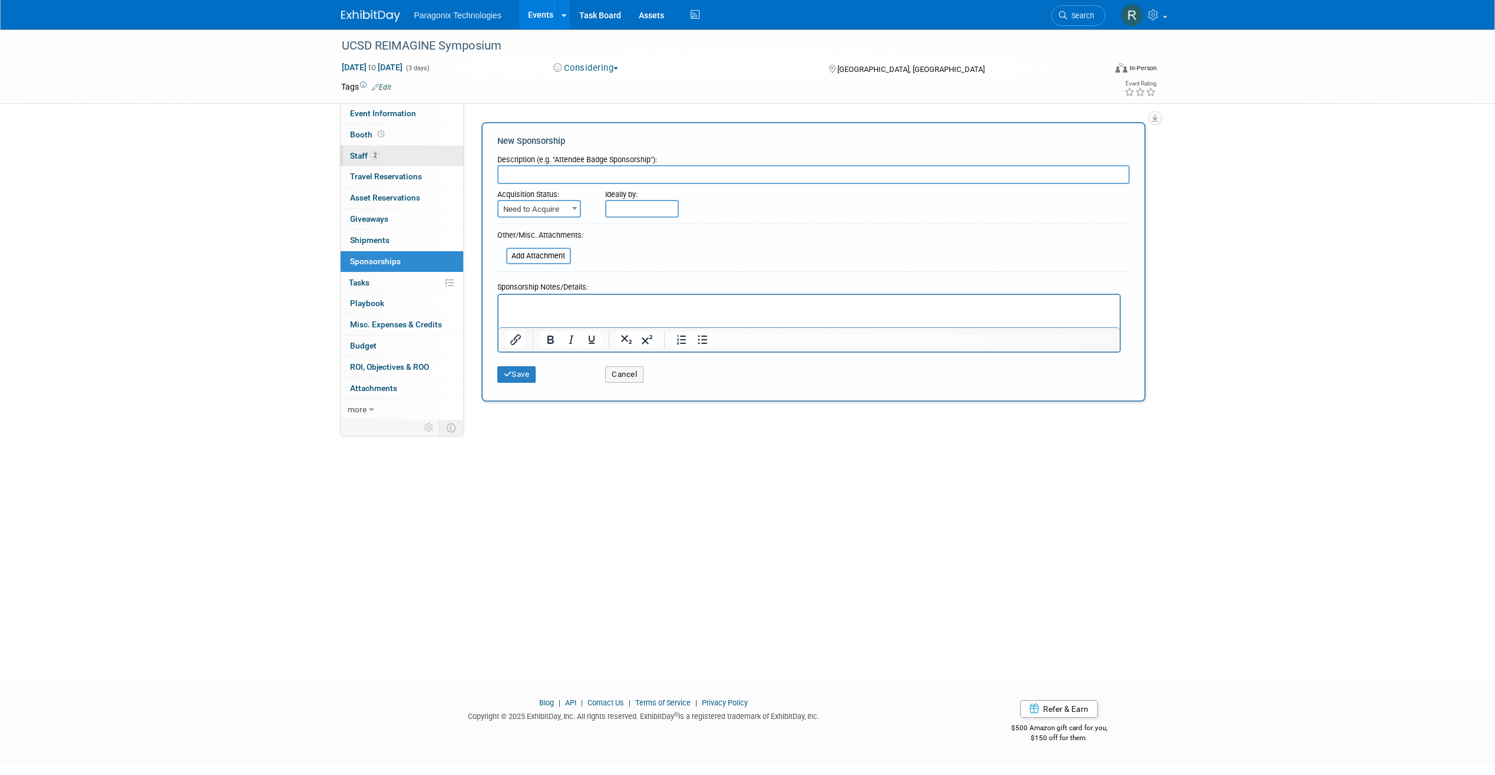
click at [408, 154] on link "2 Staff 2" at bounding box center [402, 156] width 123 height 21
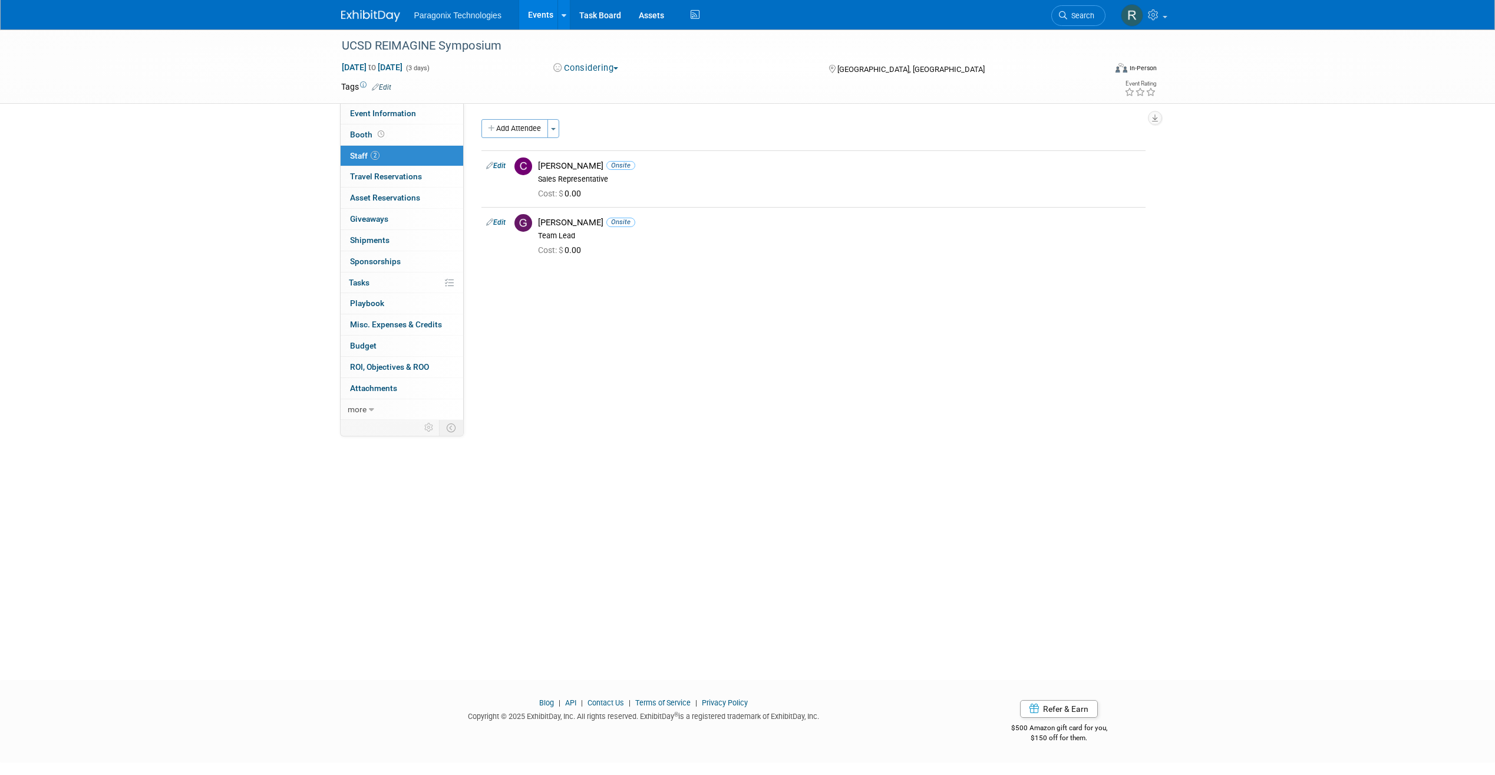
click at [546, 14] on link "Events" at bounding box center [540, 14] width 43 height 29
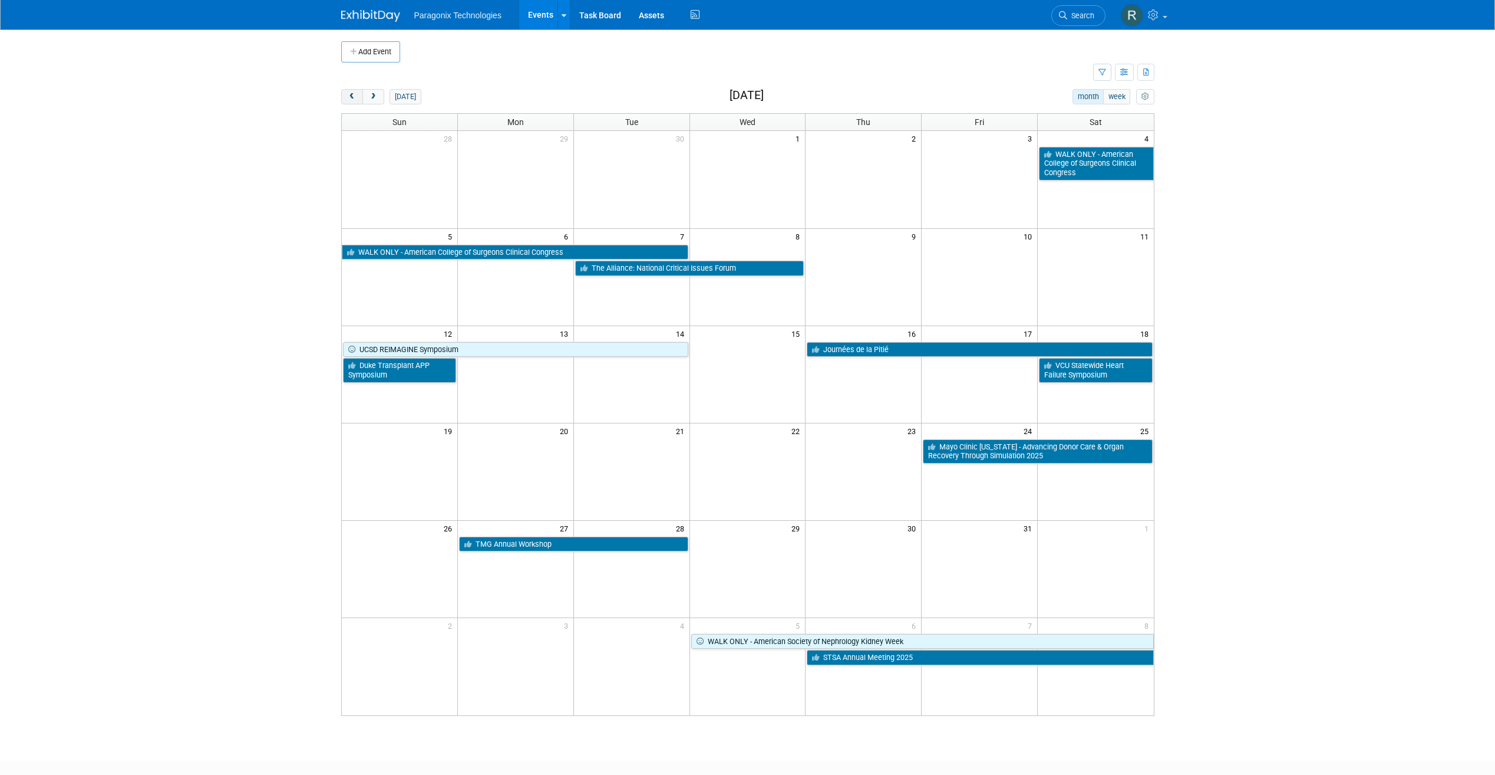
click at [342, 98] on button "prev" at bounding box center [352, 96] width 22 height 15
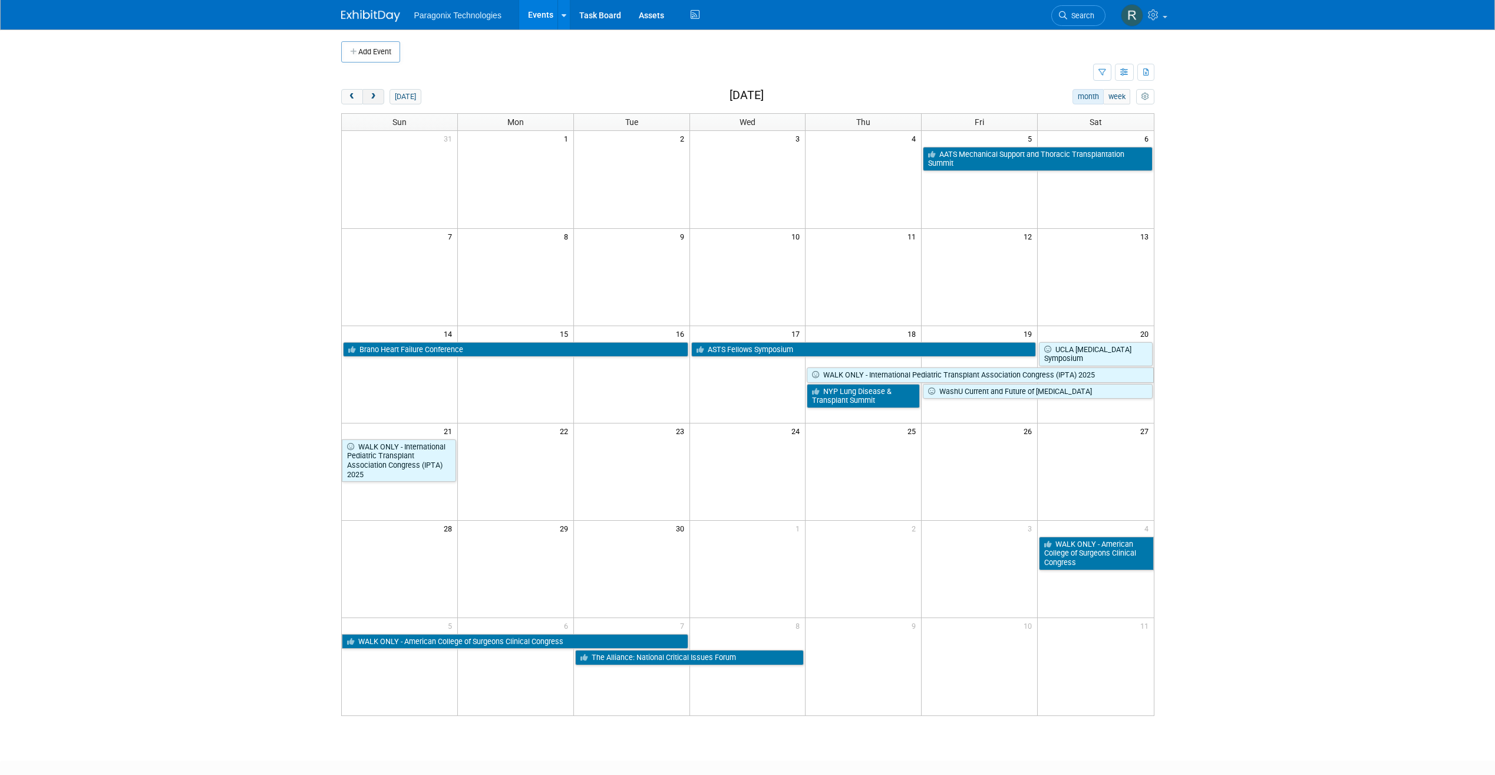
click at [378, 97] on button "next" at bounding box center [374, 96] width 22 height 15
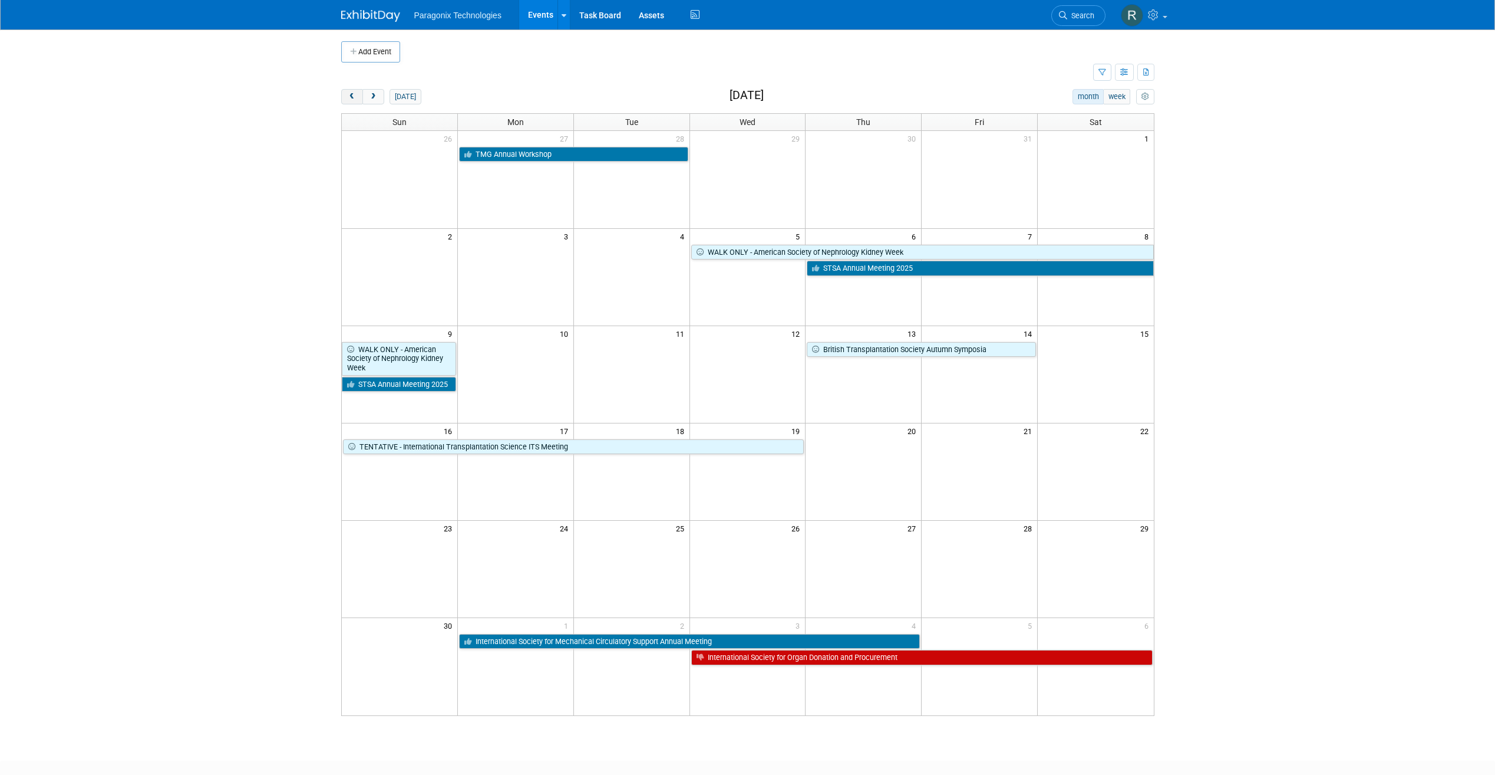
click at [342, 99] on button "prev" at bounding box center [352, 96] width 22 height 15
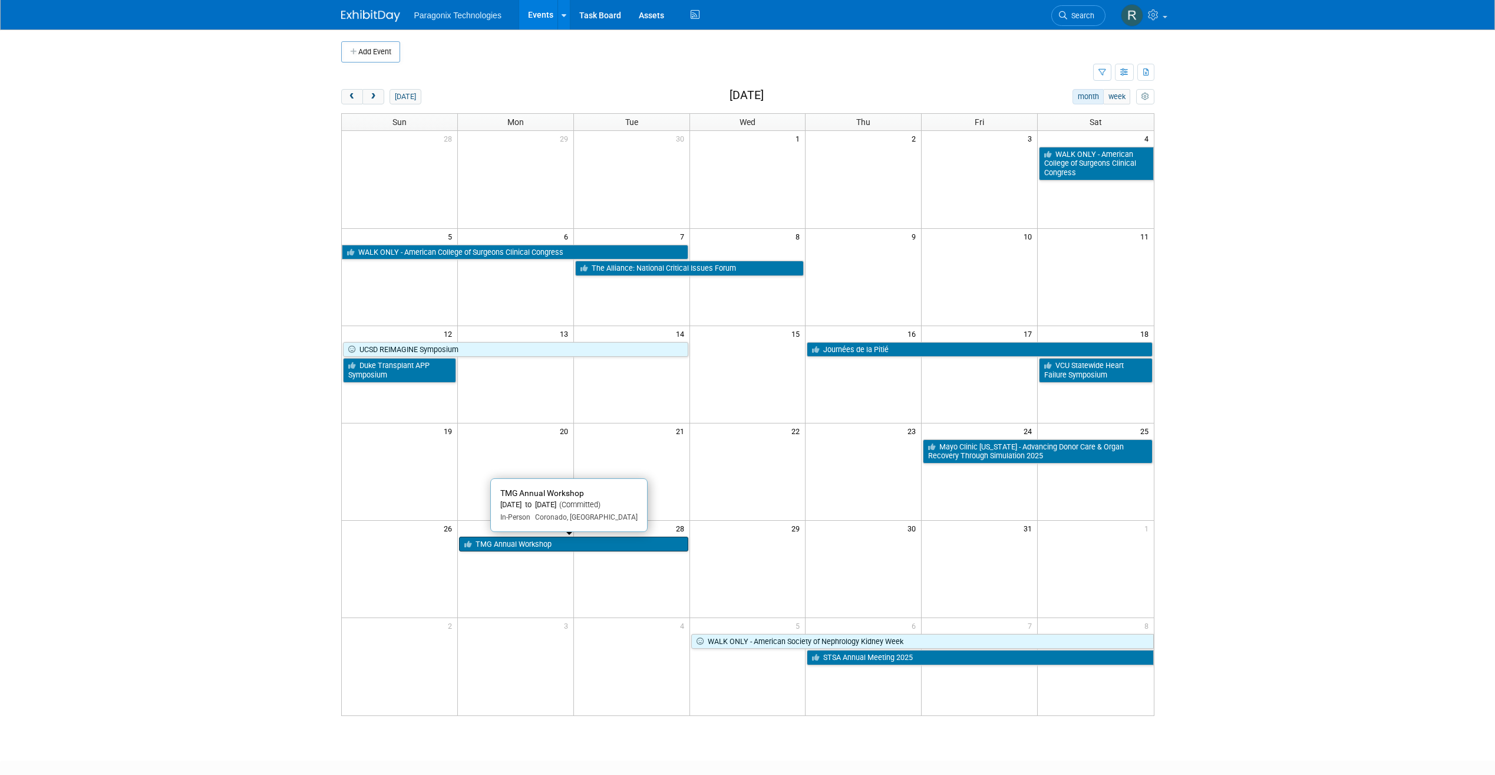
click at [609, 545] on link "TMG Annual Workshop" at bounding box center [573, 543] width 229 height 15
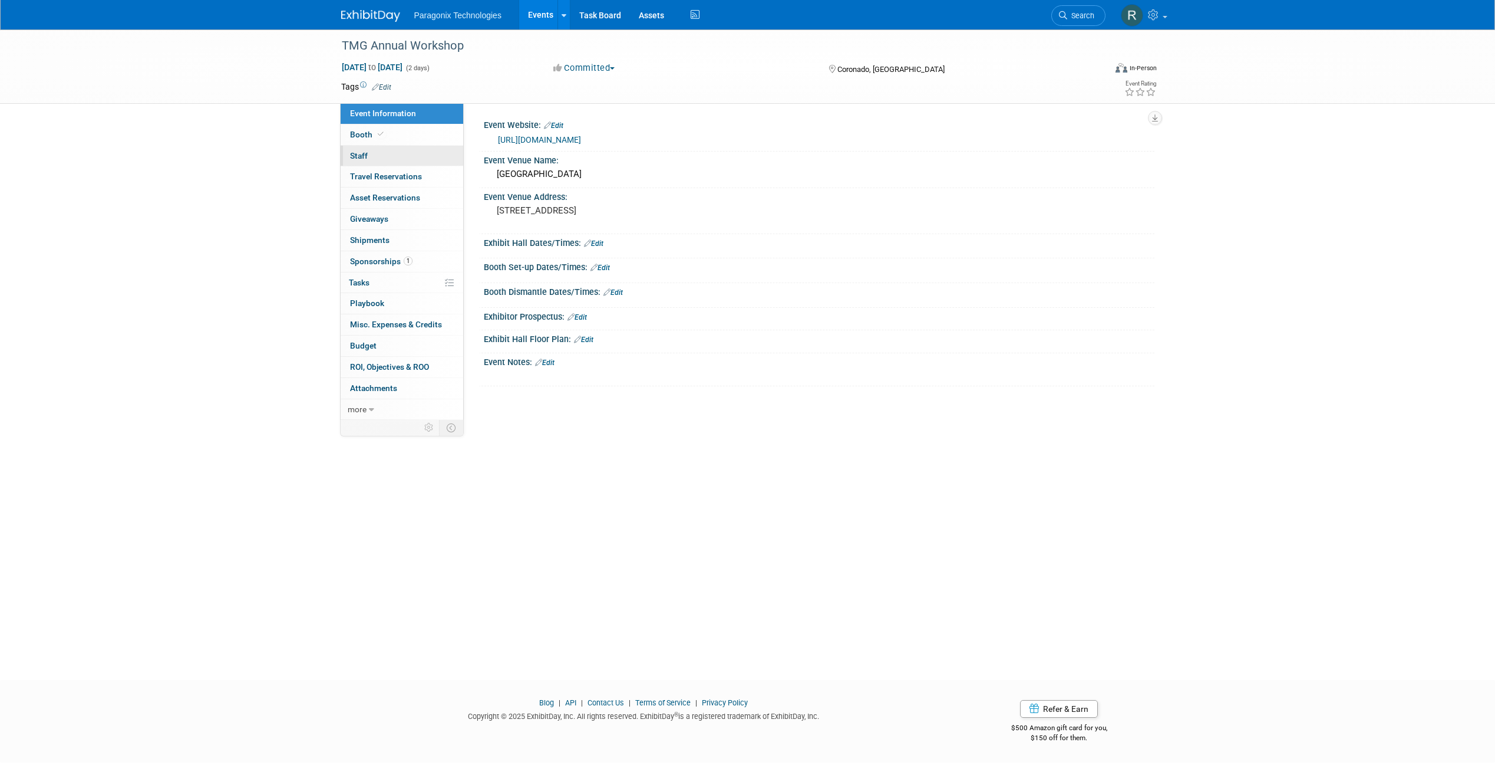
click at [381, 151] on link "0 Staff 0" at bounding box center [402, 156] width 123 height 21
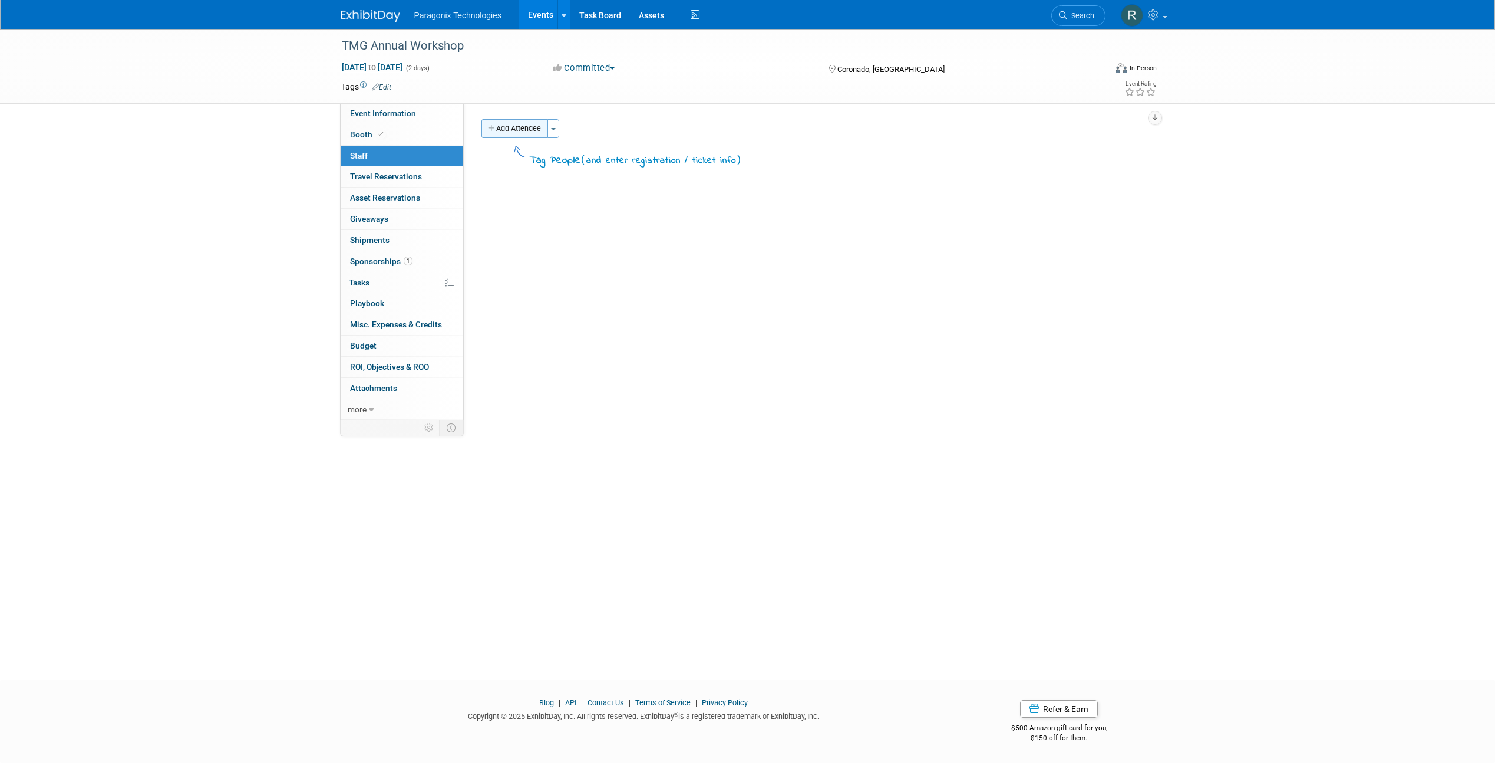
click at [535, 128] on button "Add Attendee" at bounding box center [515, 128] width 67 height 19
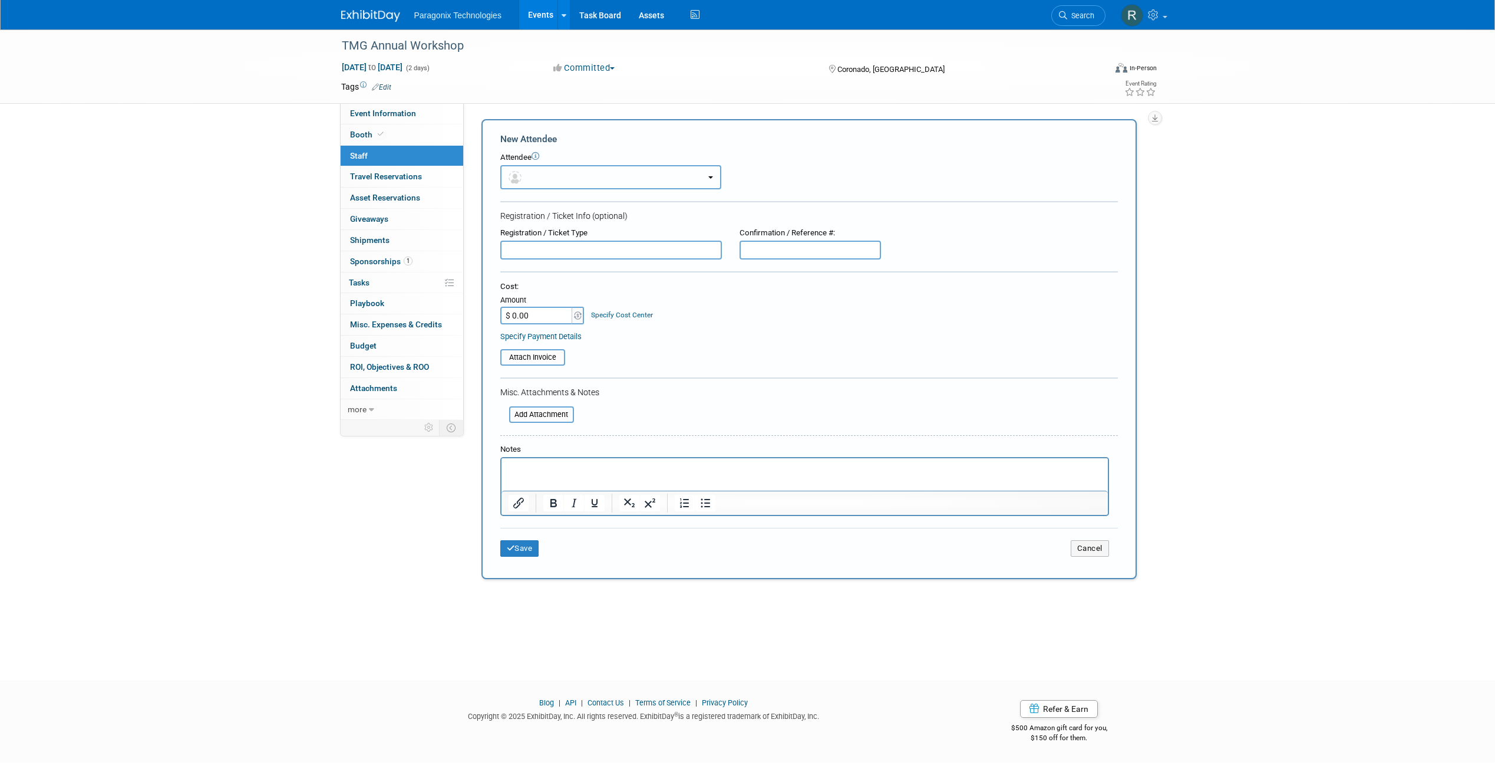
click at [550, 167] on button "button" at bounding box center [610, 177] width 221 height 24
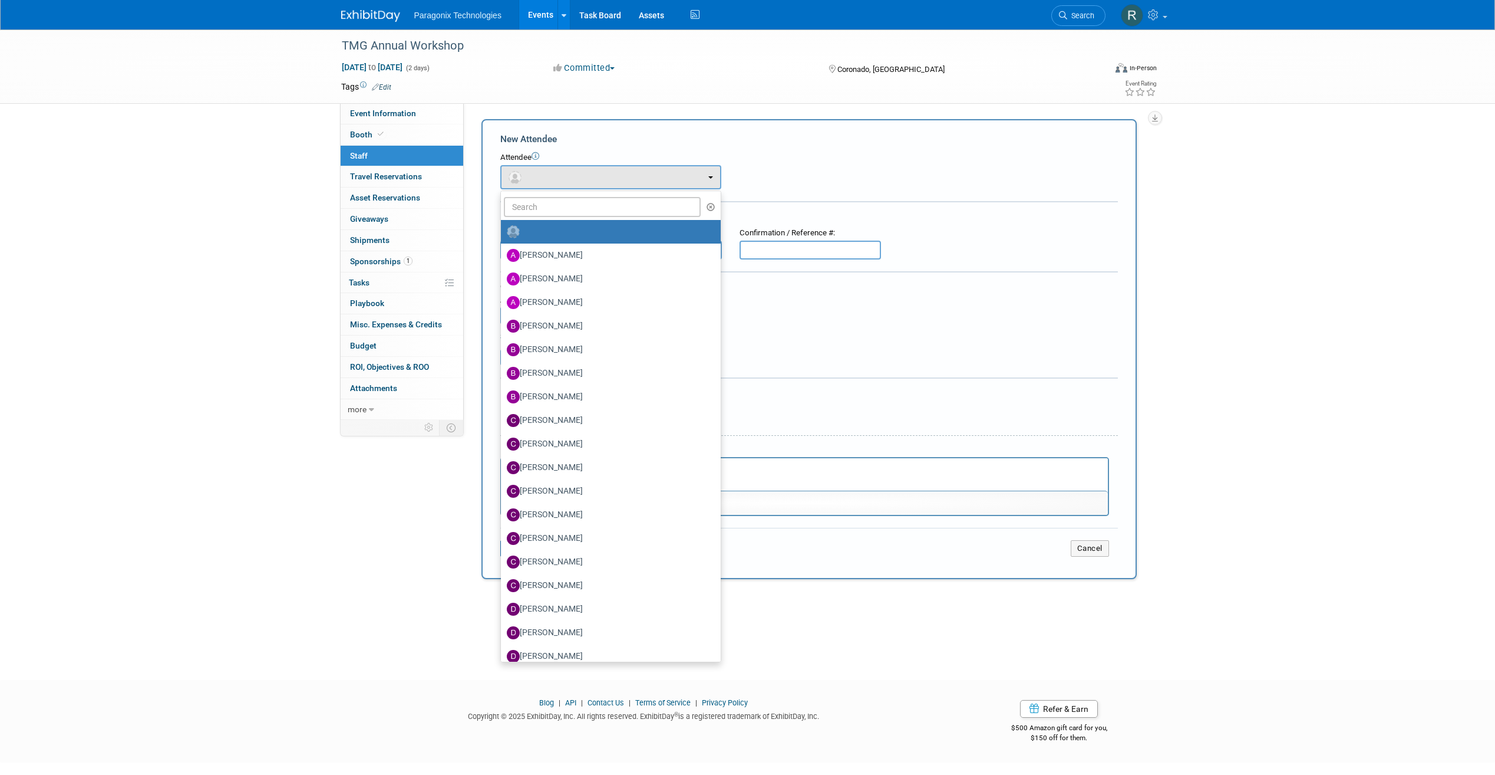
click at [561, 217] on ul "Adam Lafreniere Amy Ashby Antonio Usan Brandon Boelts Brett Botto (me)" at bounding box center [610, 426] width 221 height 472
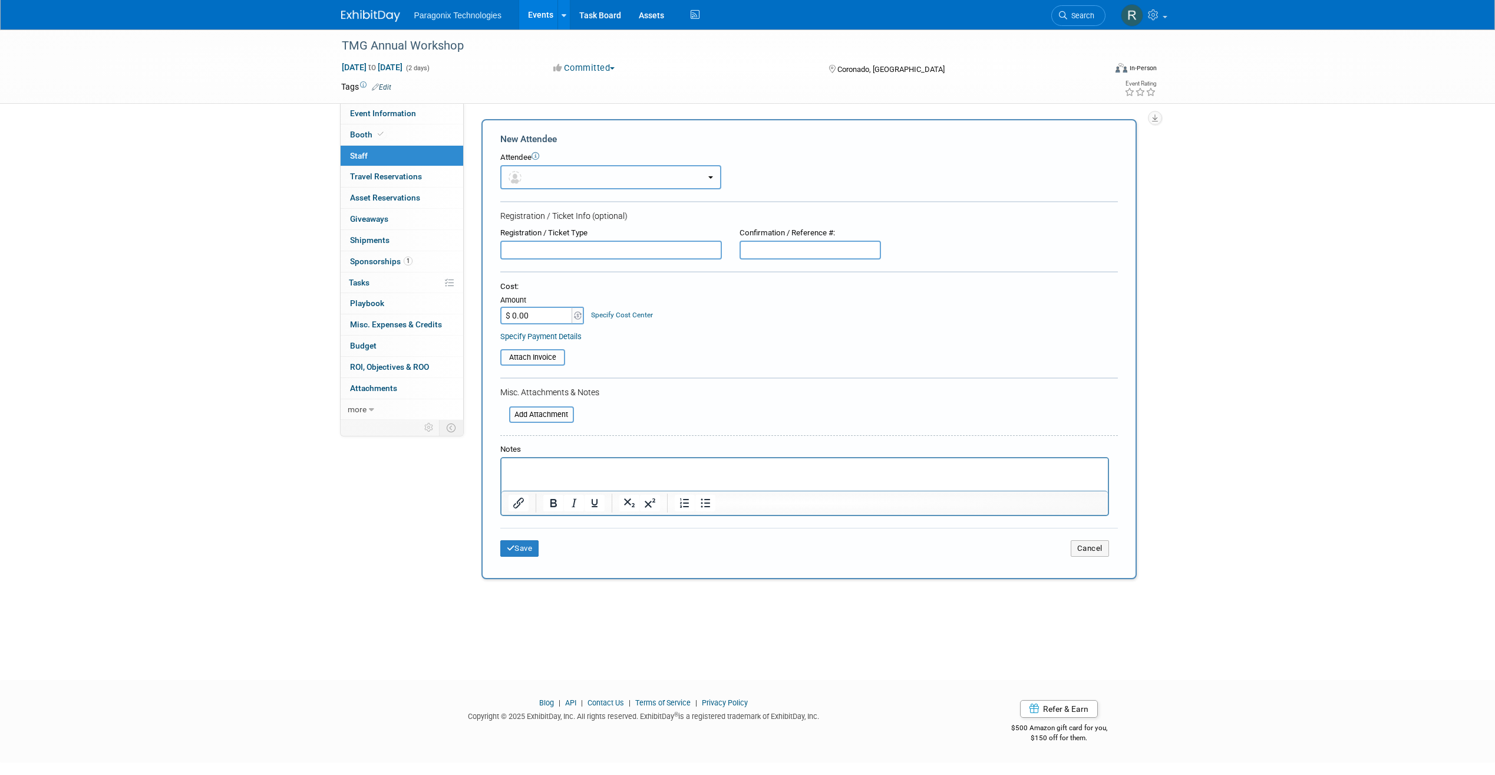
click at [574, 170] on button "button" at bounding box center [610, 177] width 221 height 24
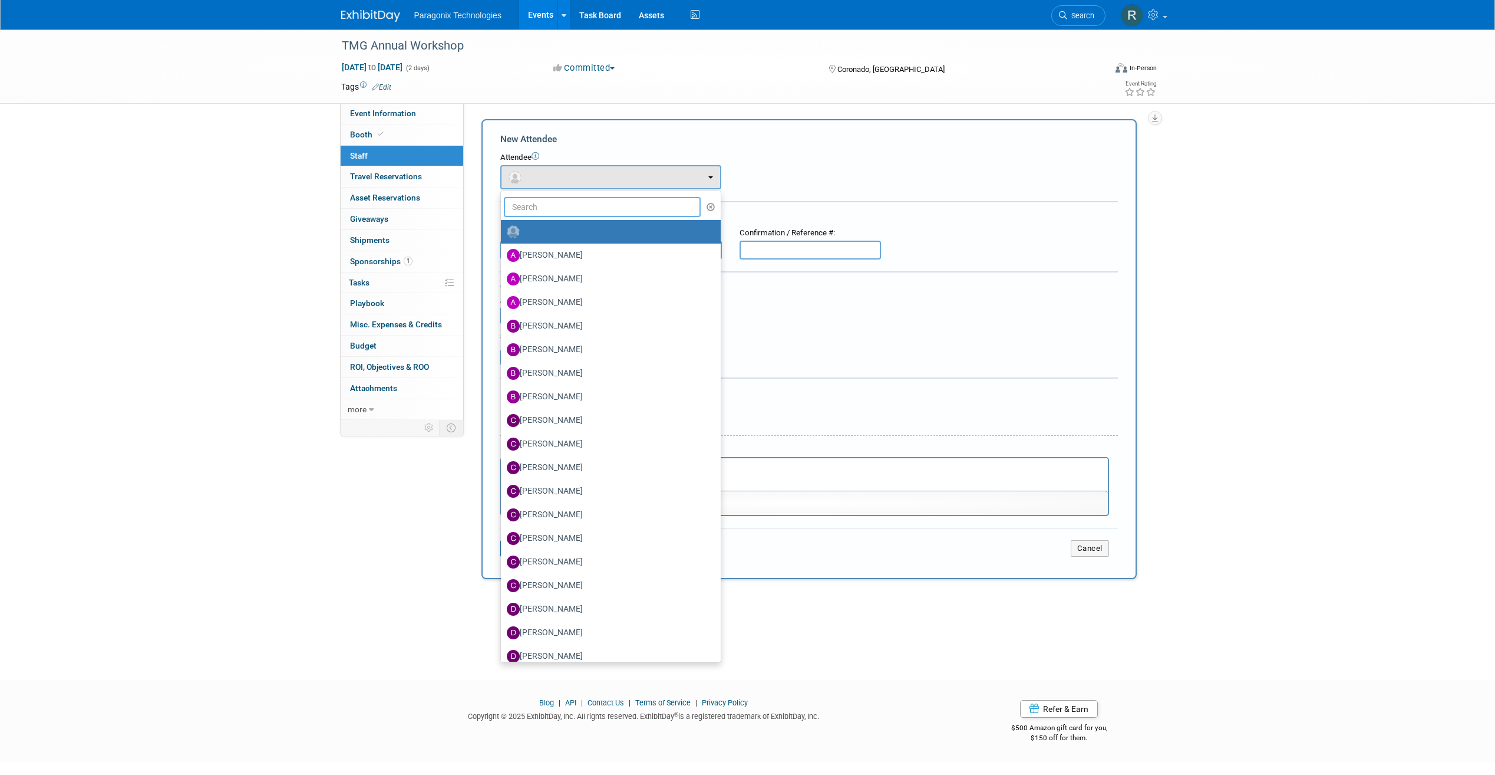
click at [563, 197] on input "text" at bounding box center [602, 207] width 197 height 20
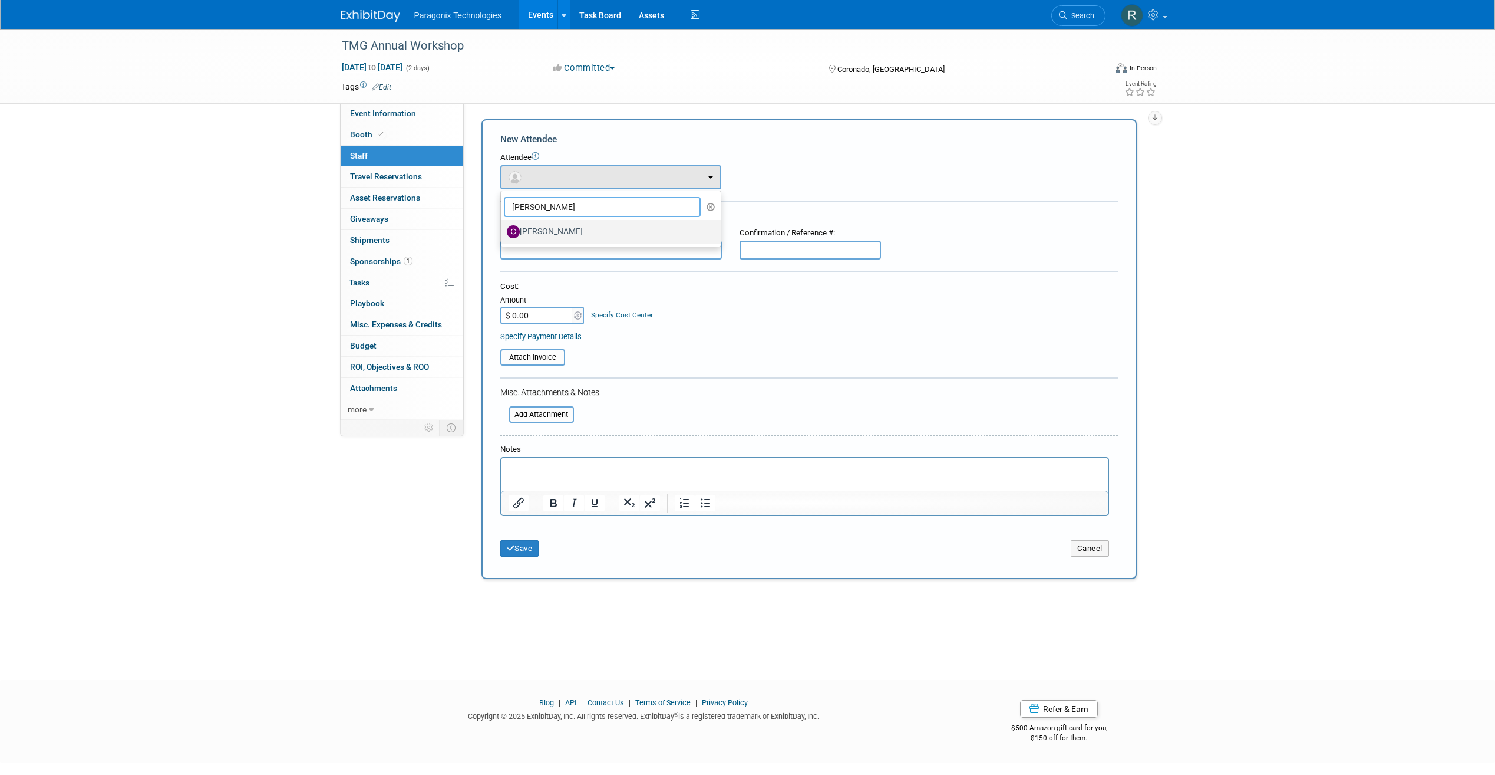
type input "Cory"
click at [576, 230] on label "Cory Thompson" at bounding box center [608, 231] width 202 height 19
click at [503, 230] on input "Cory Thompson" at bounding box center [499, 230] width 8 height 8
select select "70f8d317-7aa7-4ff6-938e-dcab8b61b1d7"
select select "4"
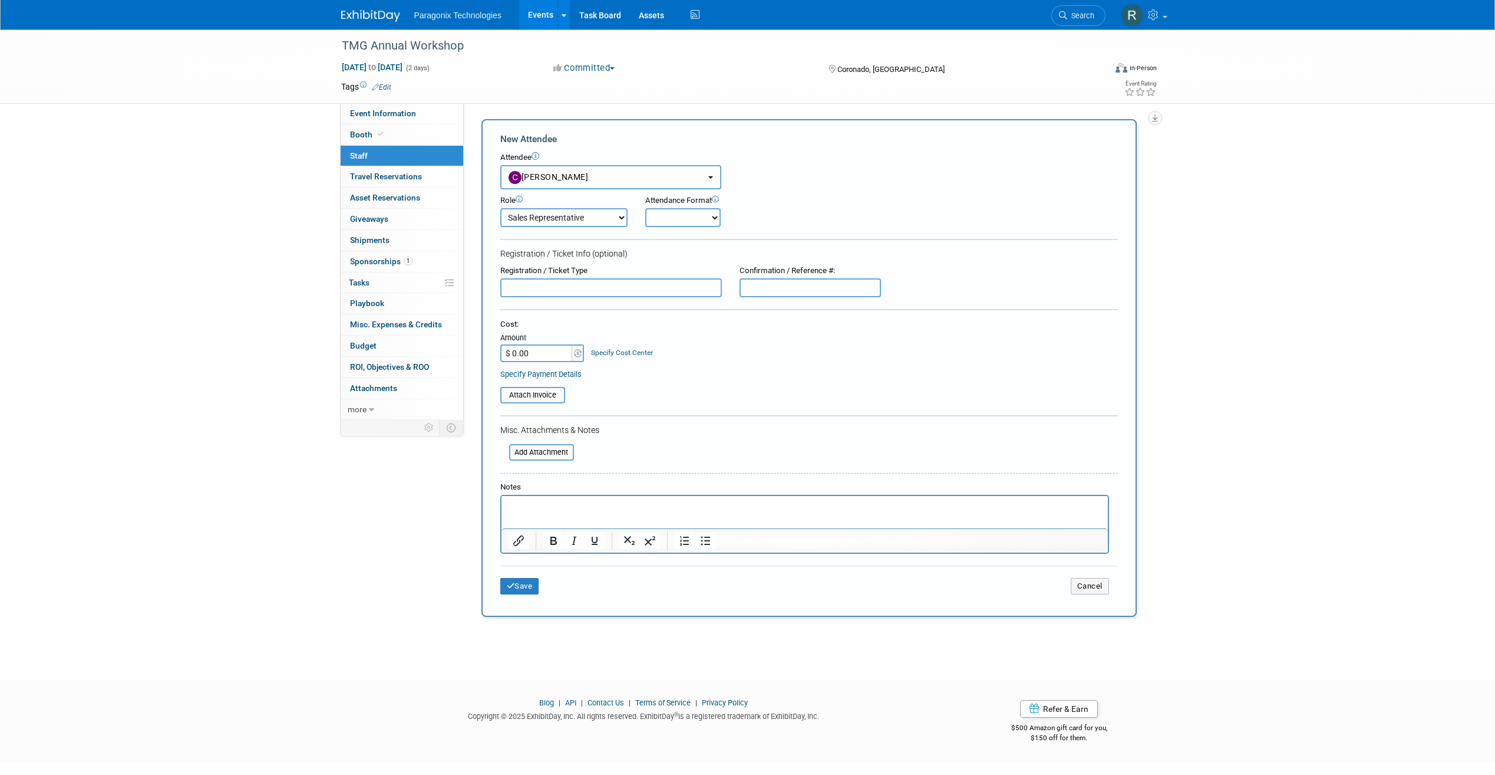
click at [677, 223] on select "Onsite Remote" at bounding box center [682, 217] width 75 height 19
select select "1"
click at [645, 208] on select "Onsite Remote" at bounding box center [682, 217] width 75 height 19
click at [535, 585] on button "Save" at bounding box center [519, 586] width 39 height 17
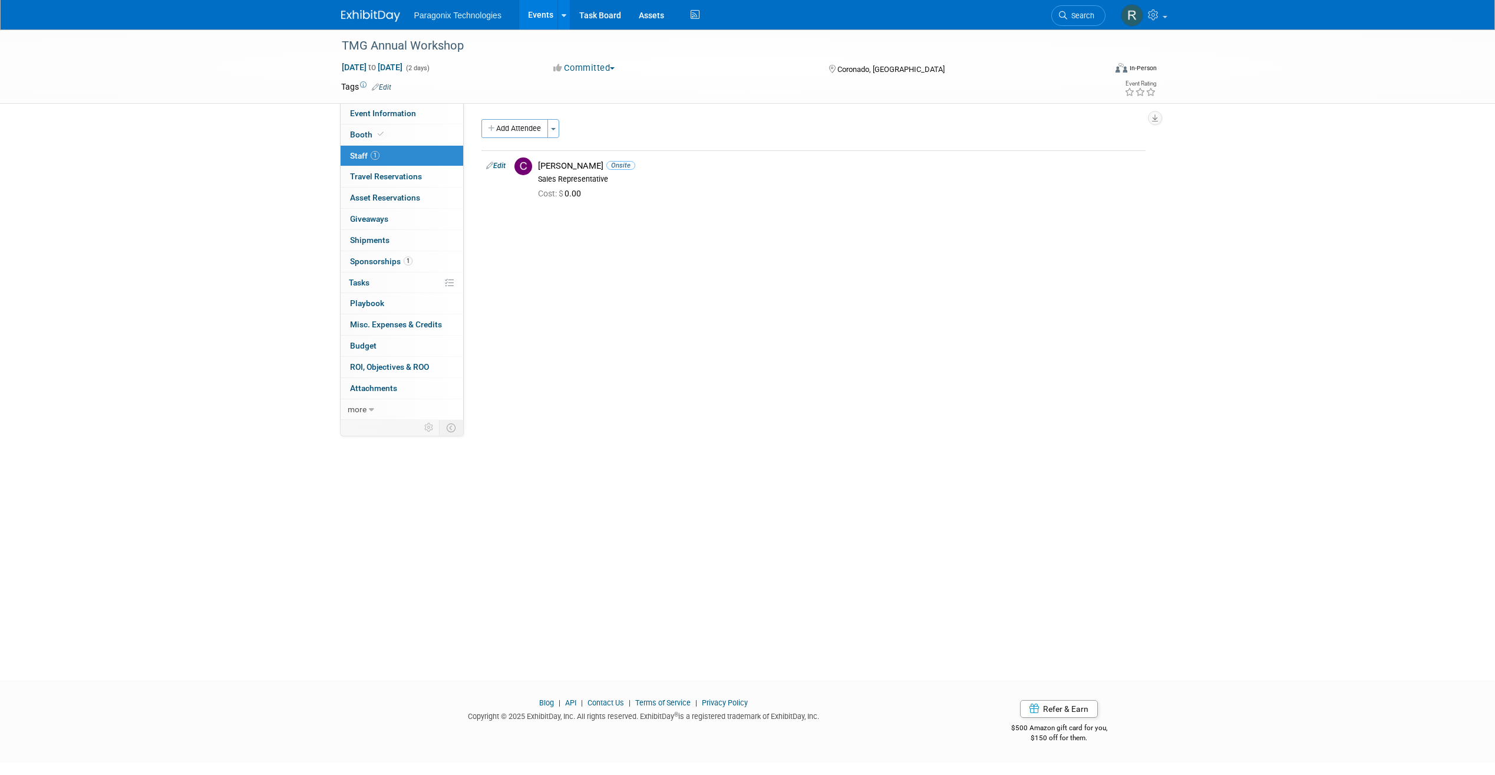
drag, startPoint x: 512, startPoint y: 123, endPoint x: 526, endPoint y: 142, distance: 23.9
click at [512, 123] on button "Add Attendee" at bounding box center [515, 128] width 67 height 19
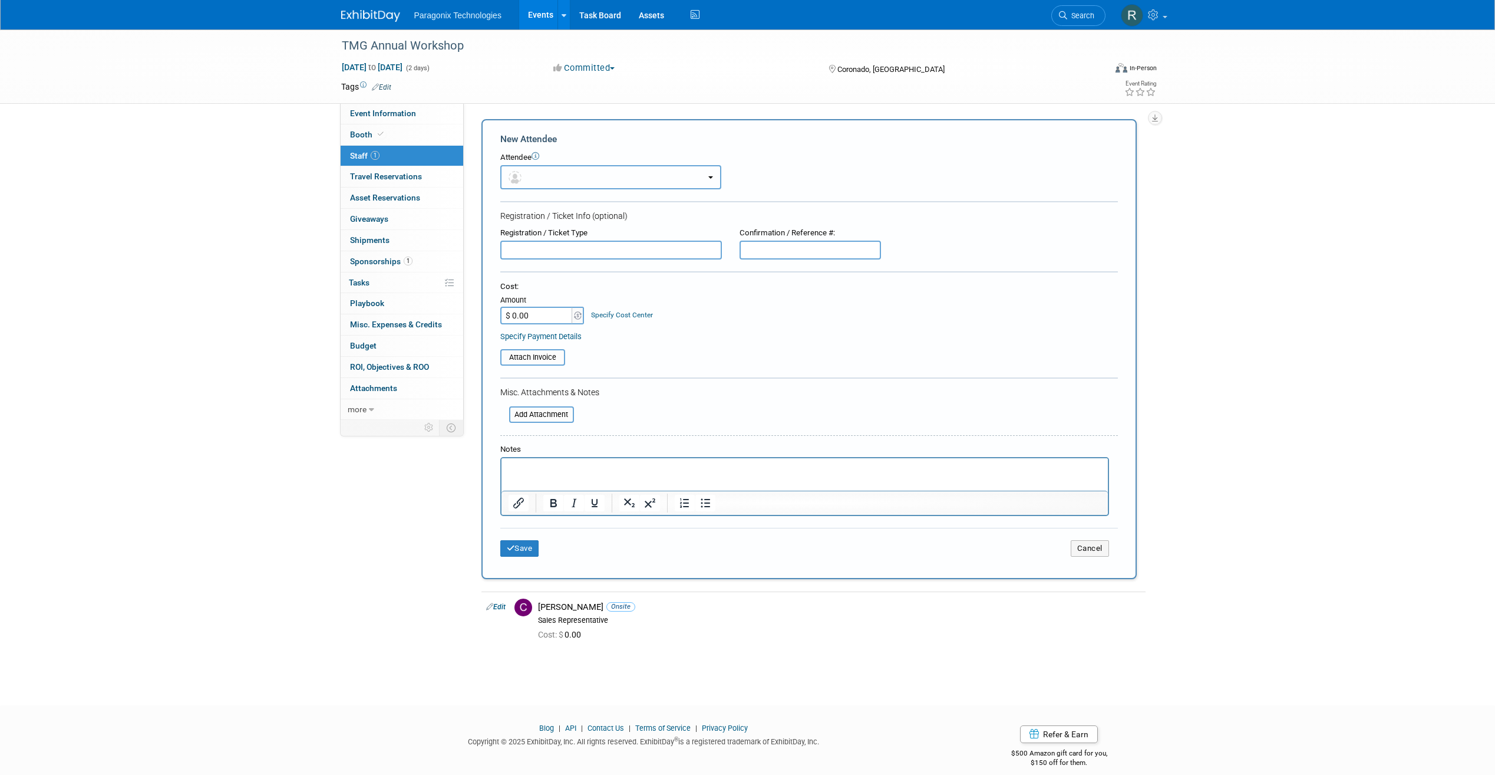
click at [547, 178] on button "button" at bounding box center [610, 177] width 221 height 24
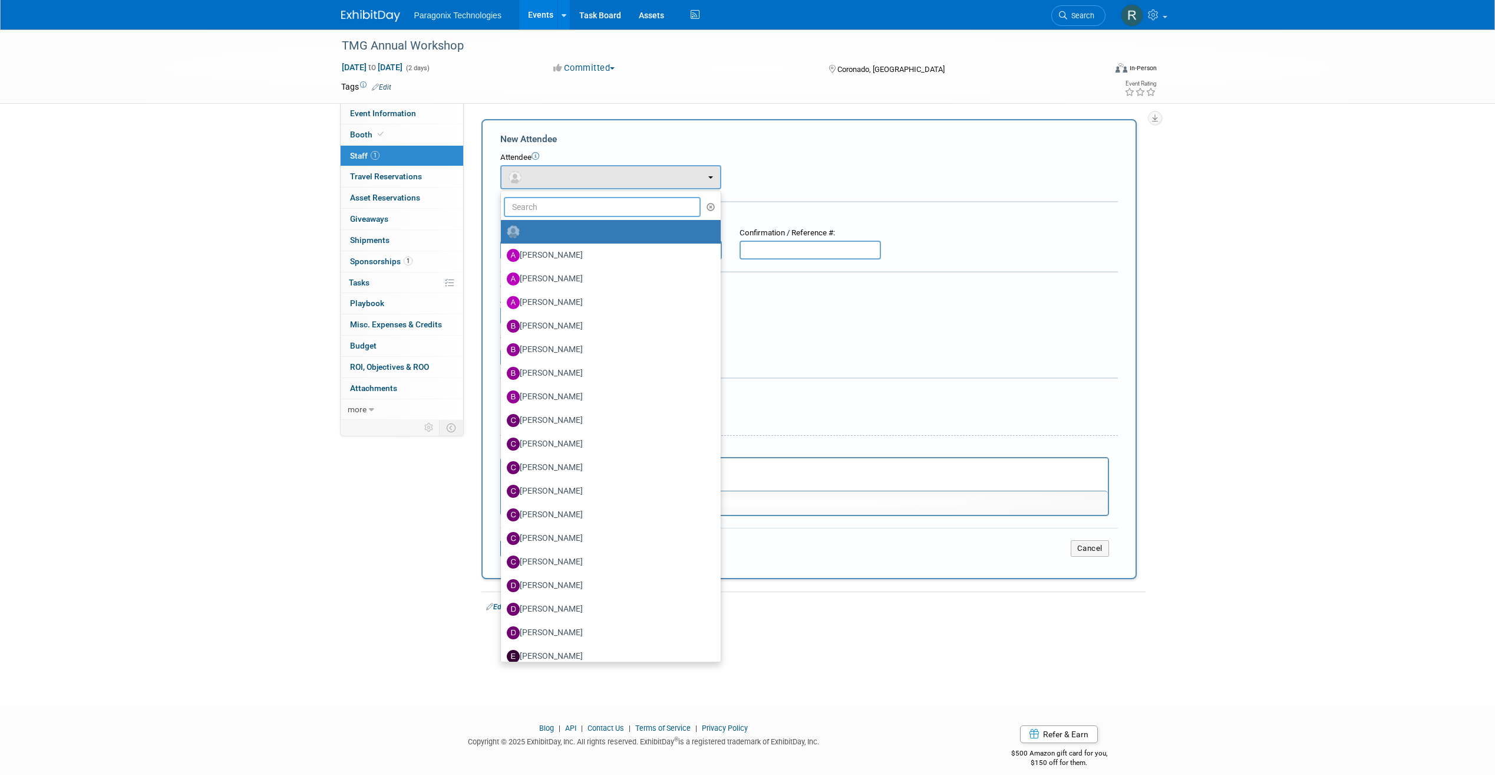
click at [564, 209] on input "text" at bounding box center [602, 207] width 197 height 20
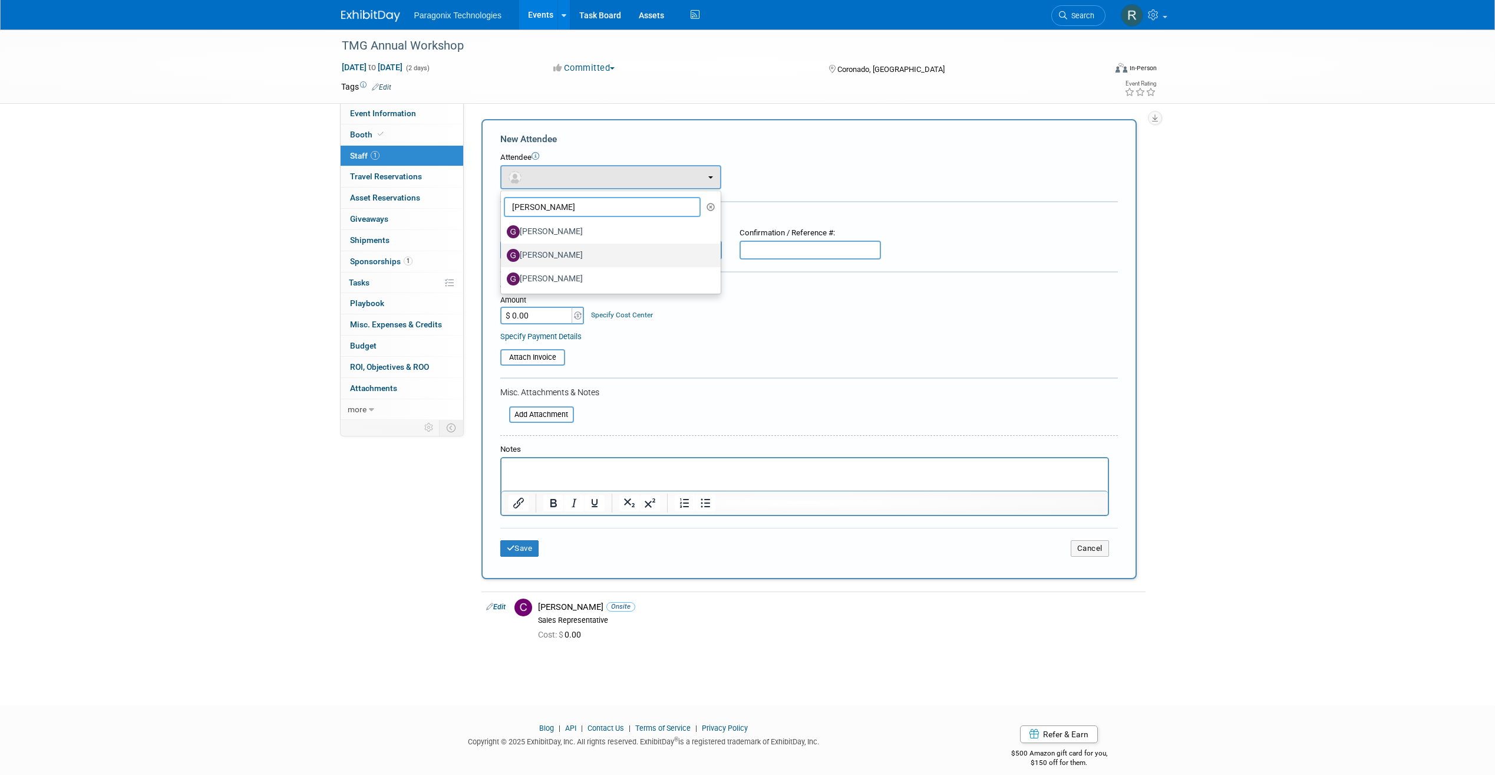
type input "Greg"
click at [578, 255] on label "Greg Quinn" at bounding box center [608, 255] width 202 height 19
click at [503, 255] on input "Greg Quinn" at bounding box center [499, 254] width 8 height 8
select select "ef6b93fb-5422-49e6-be43-9a81075c5822"
select select "2"
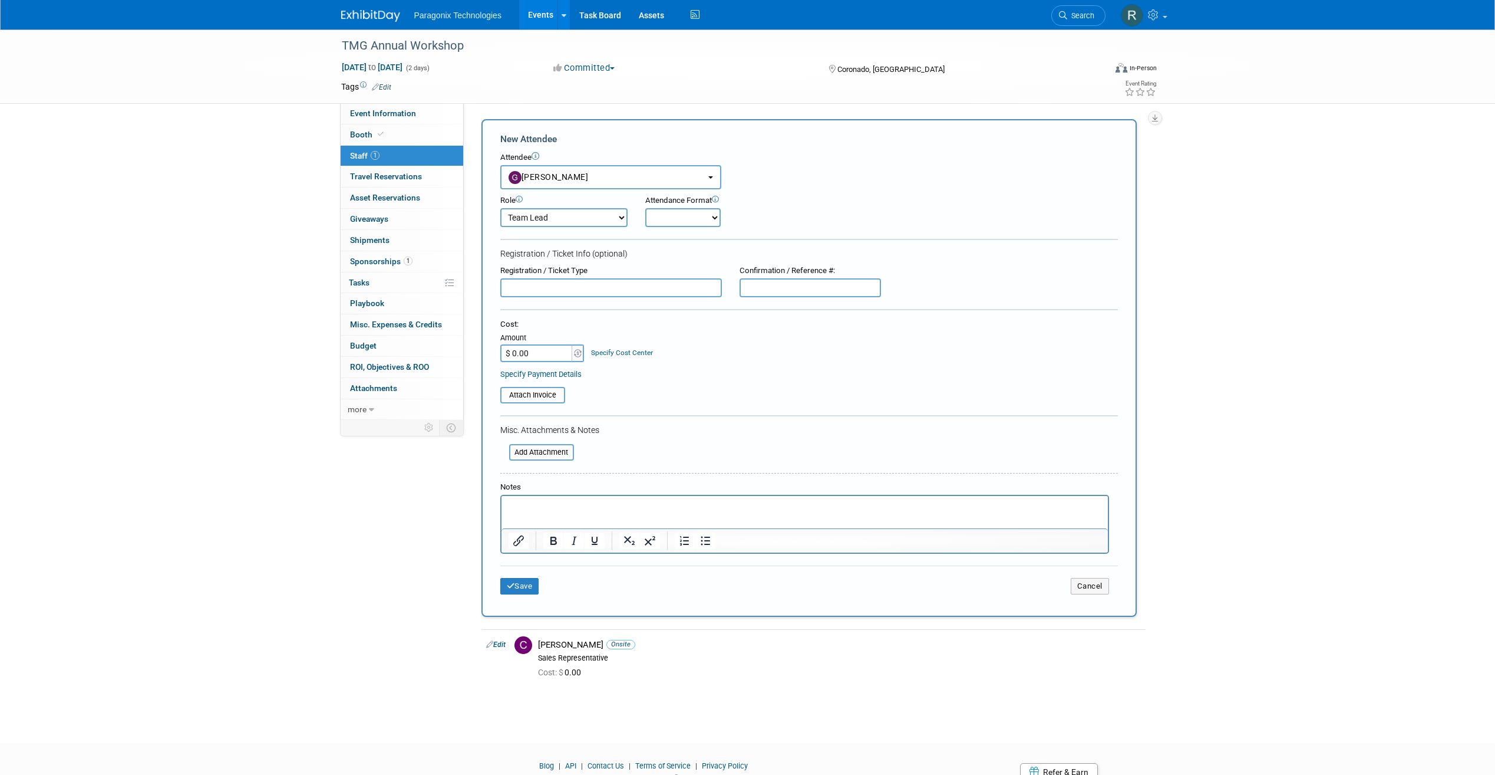
click at [693, 207] on div "Attendance Format Onsite Remote" at bounding box center [715, 211] width 141 height 32
click at [694, 213] on select "Onsite Remote" at bounding box center [682, 217] width 75 height 19
select select "1"
click at [645, 208] on select "Onsite Remote" at bounding box center [682, 217] width 75 height 19
click at [536, 585] on button "Save" at bounding box center [519, 586] width 39 height 17
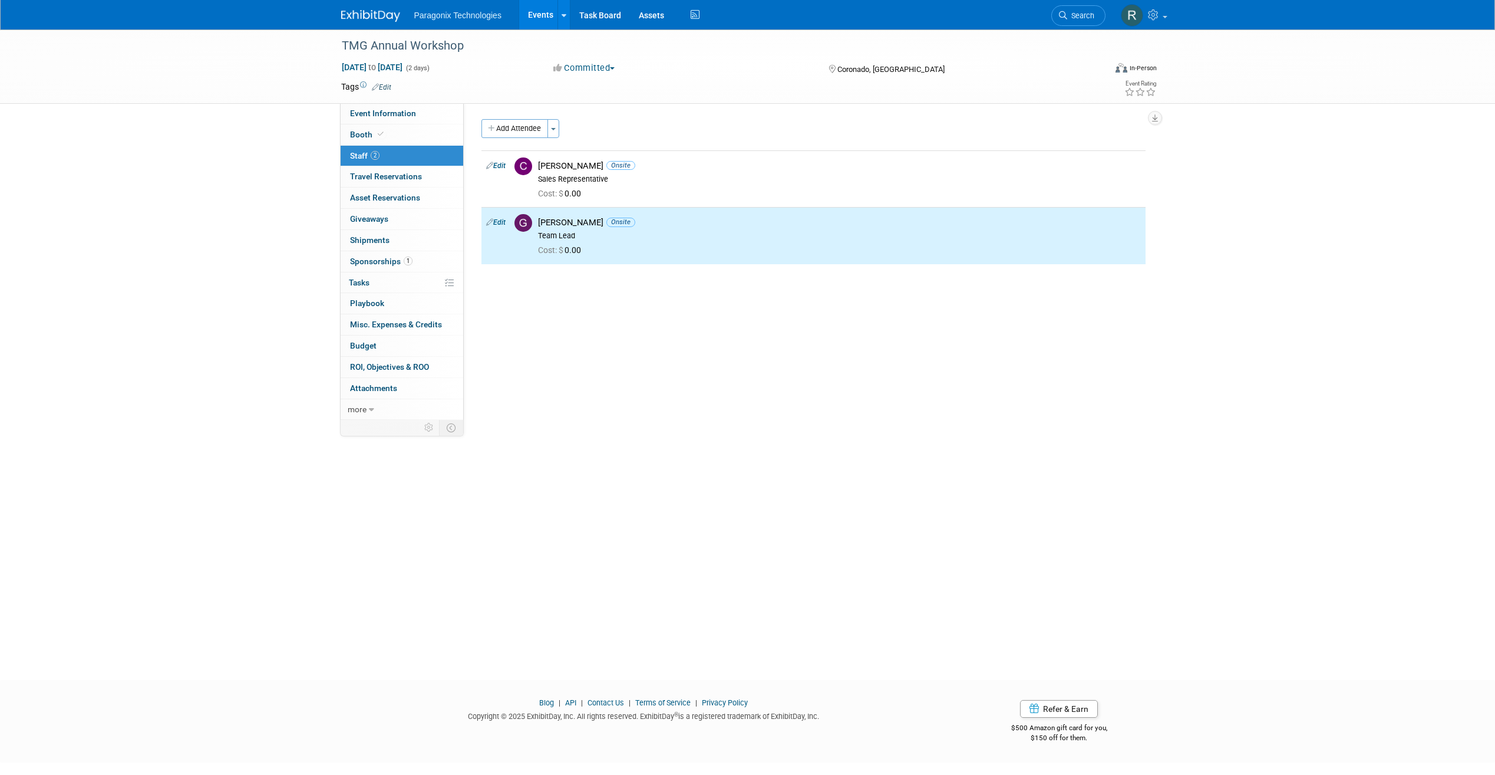
click at [515, 117] on div "Event Website: Edit http://transplantmanagement.net/ Event Venue Name: Coronado…" at bounding box center [809, 261] width 691 height 317
click at [516, 120] on button "Add Attendee" at bounding box center [515, 128] width 67 height 19
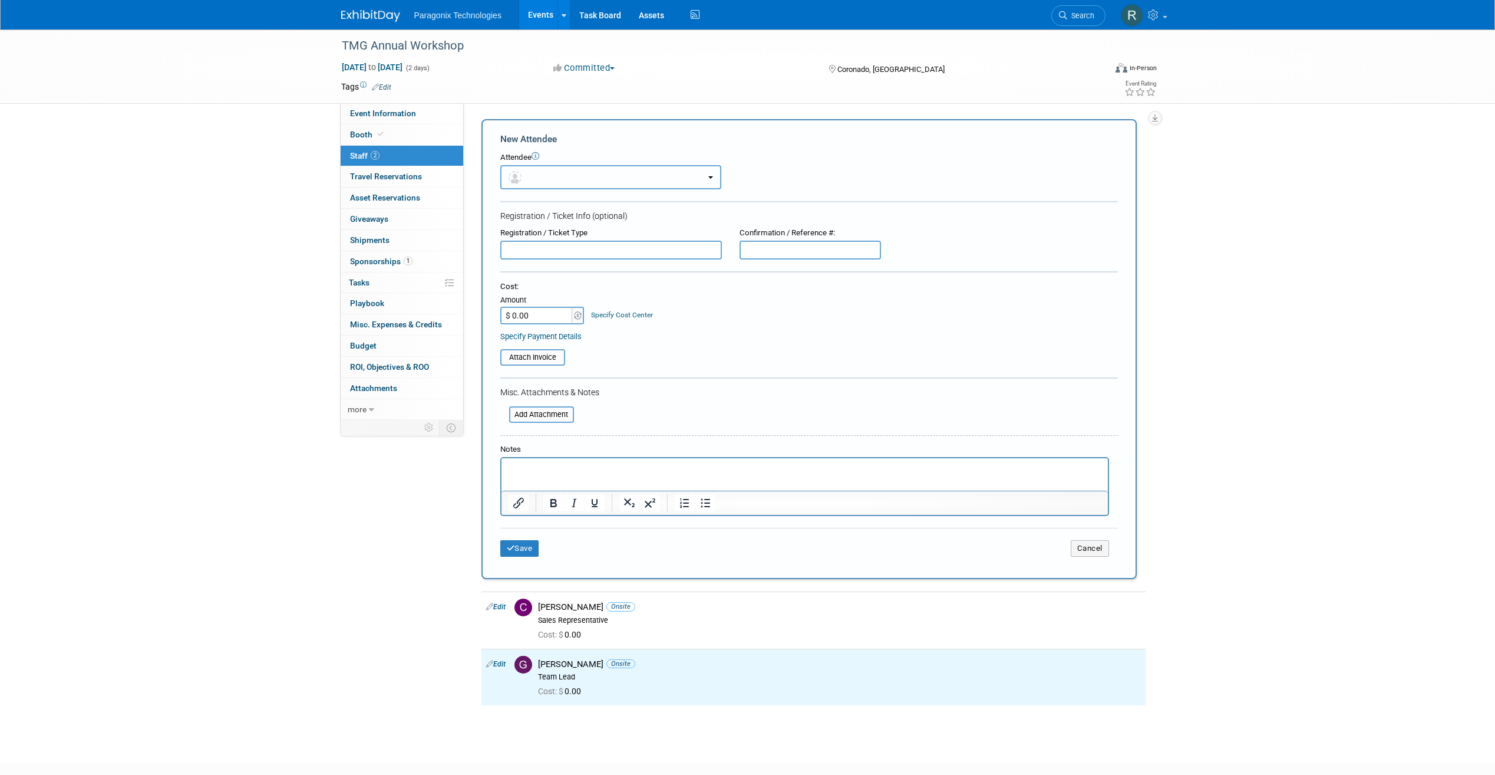
click at [569, 170] on button "button" at bounding box center [610, 177] width 221 height 24
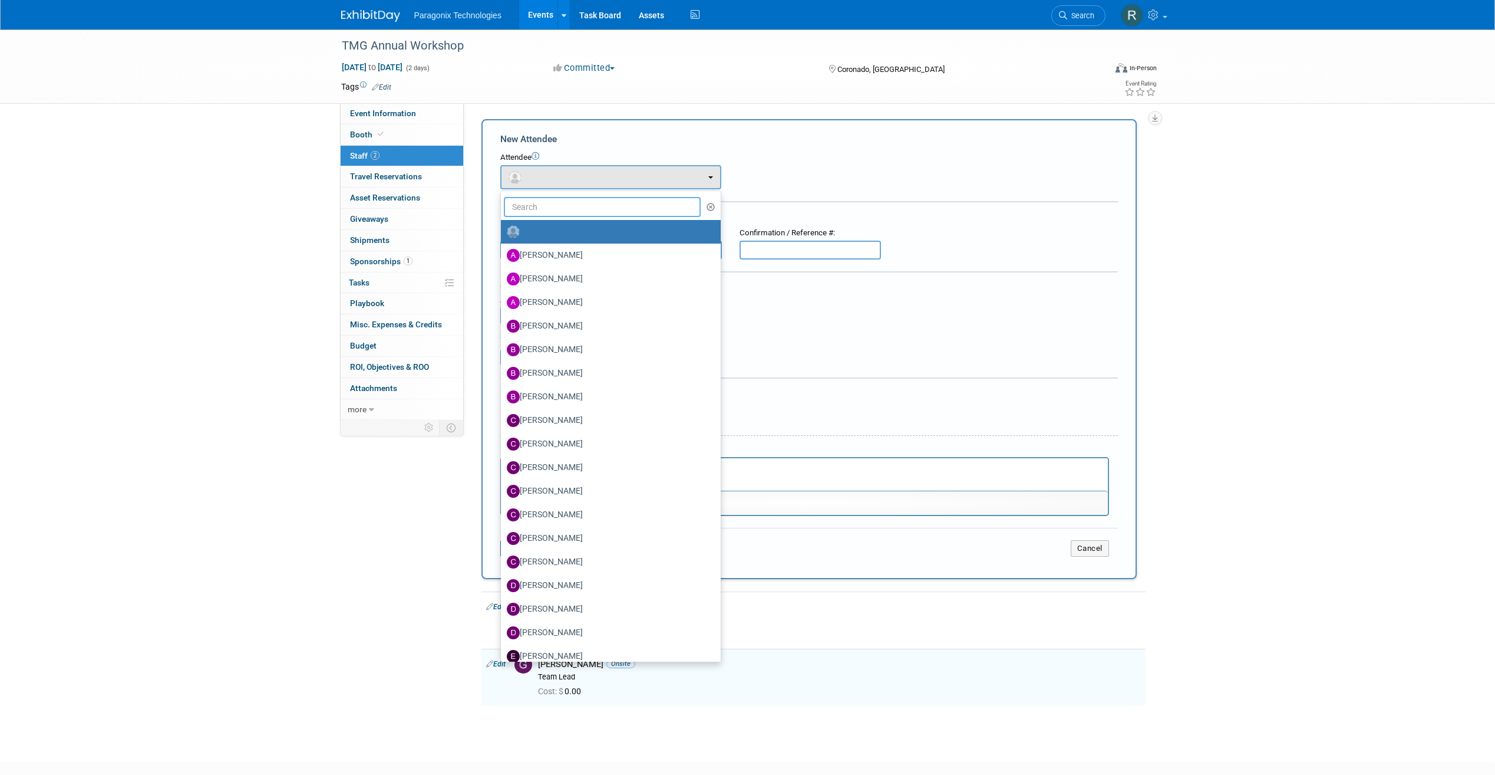
click at [581, 203] on input "text" at bounding box center [602, 207] width 197 height 20
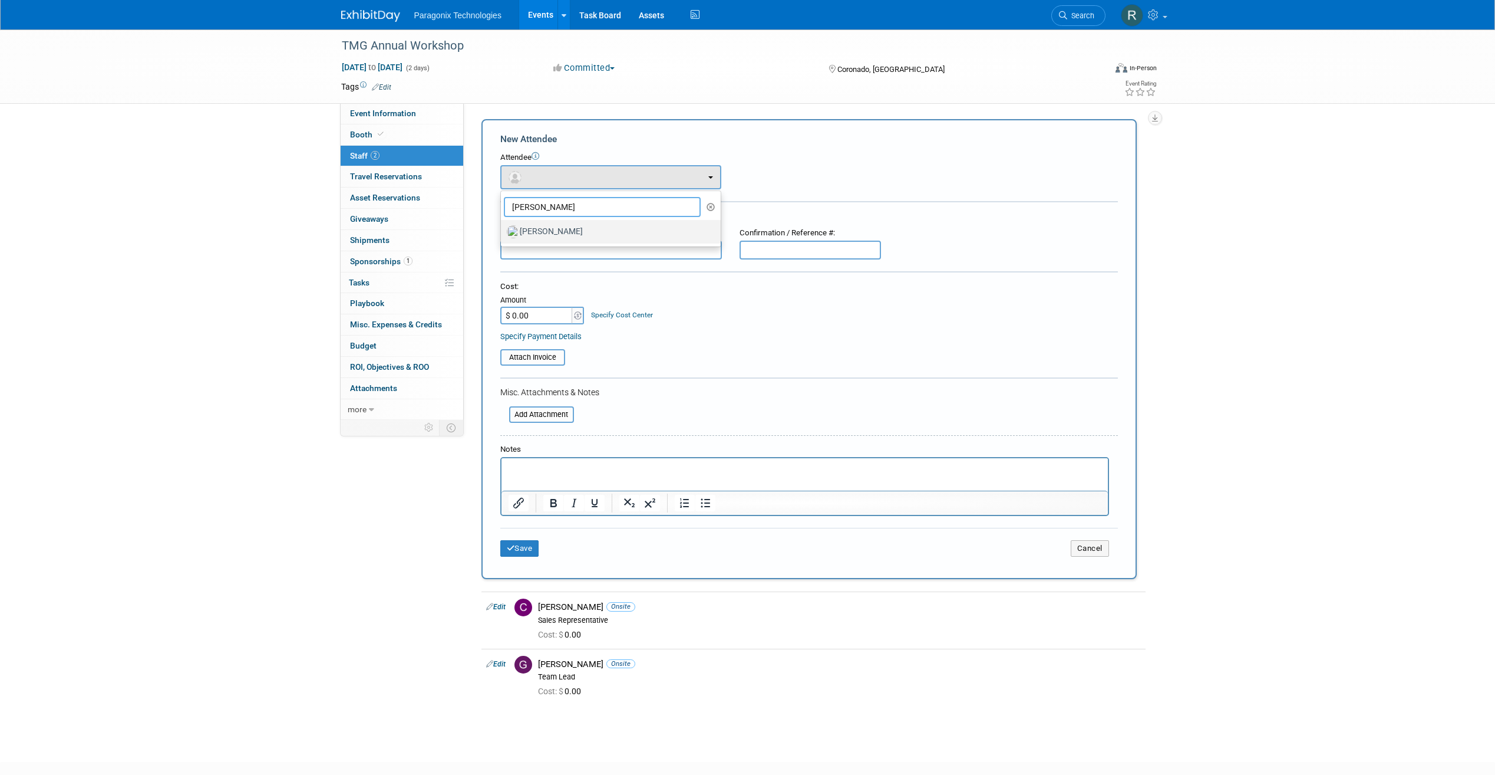
type input "Ellen"
click at [587, 232] on label "Ellen Lee" at bounding box center [608, 231] width 202 height 19
click at [503, 232] on input "Ellen Lee" at bounding box center [499, 230] width 8 height 8
select select "cbe948f2-842c-4b43-8955-e58be57bf12d"
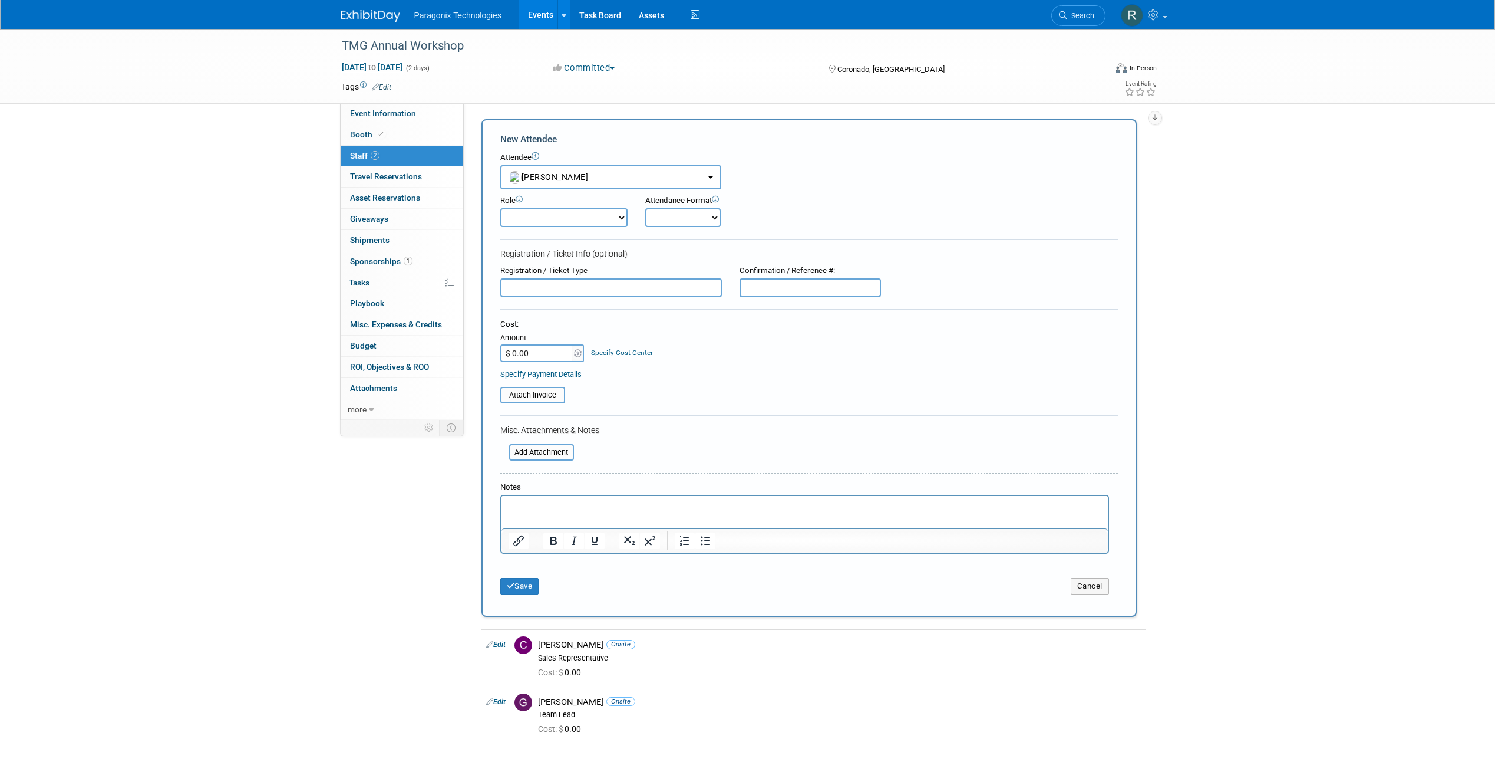
click at [670, 209] on div "Attendance Format Onsite Remote" at bounding box center [715, 211] width 141 height 32
drag, startPoint x: 670, startPoint y: 209, endPoint x: 678, endPoint y: 220, distance: 14.4
click at [678, 220] on select "Onsite Remote" at bounding box center [682, 217] width 75 height 19
select select "1"
click at [645, 208] on select "Onsite Remote" at bounding box center [682, 217] width 75 height 19
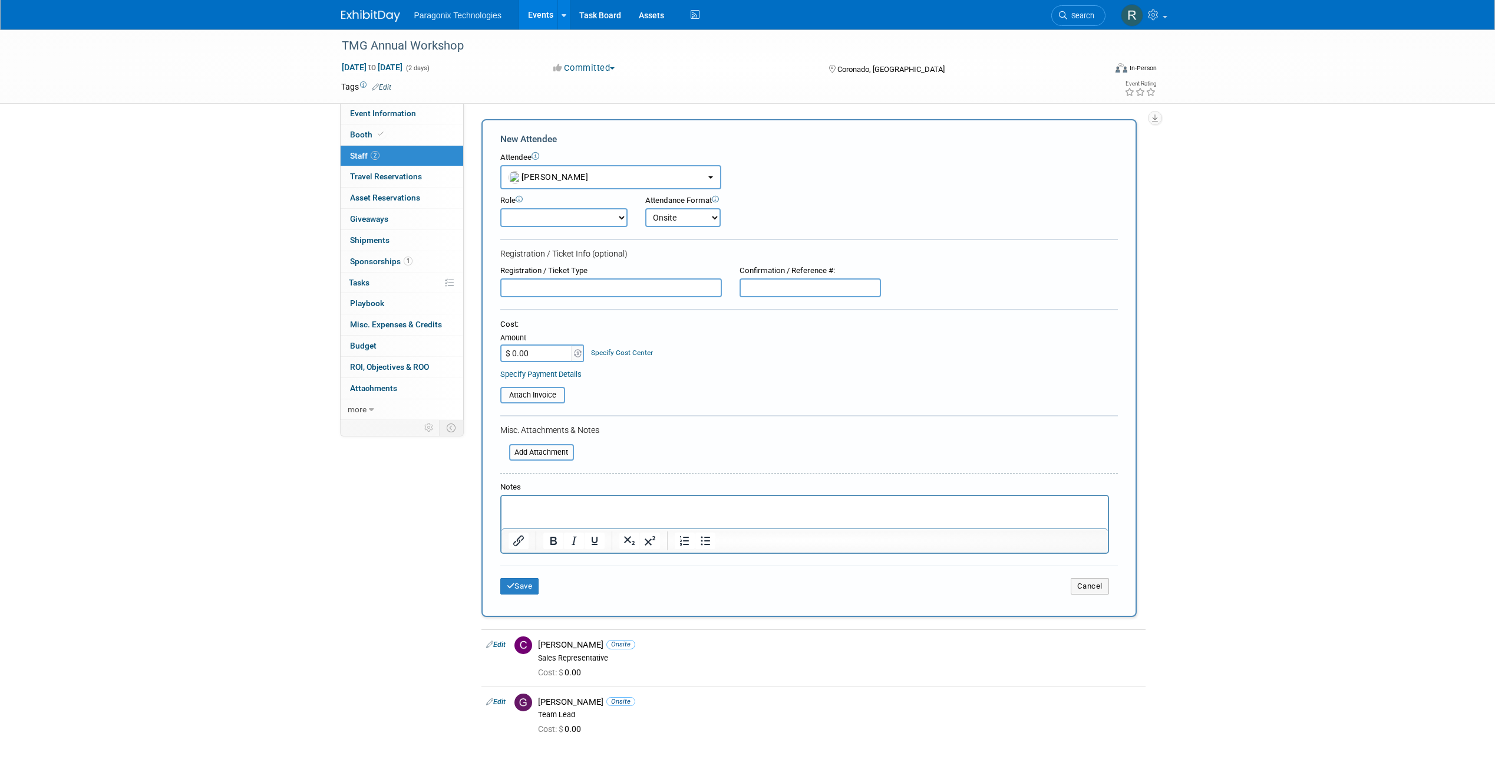
click at [546, 199] on div "Role" at bounding box center [563, 200] width 127 height 11
drag, startPoint x: 552, startPoint y: 219, endPoint x: 556, endPoint y: 229, distance: 11.4
click at [552, 219] on select "Clinical Team Demonstrator Executive Team Host Marketing Team Planner Presenter" at bounding box center [563, 217] width 127 height 19
select select "4"
click at [500, 208] on select "Clinical Team Demonstrator Executive Team Host Marketing Team Planner Presenter" at bounding box center [563, 217] width 127 height 19
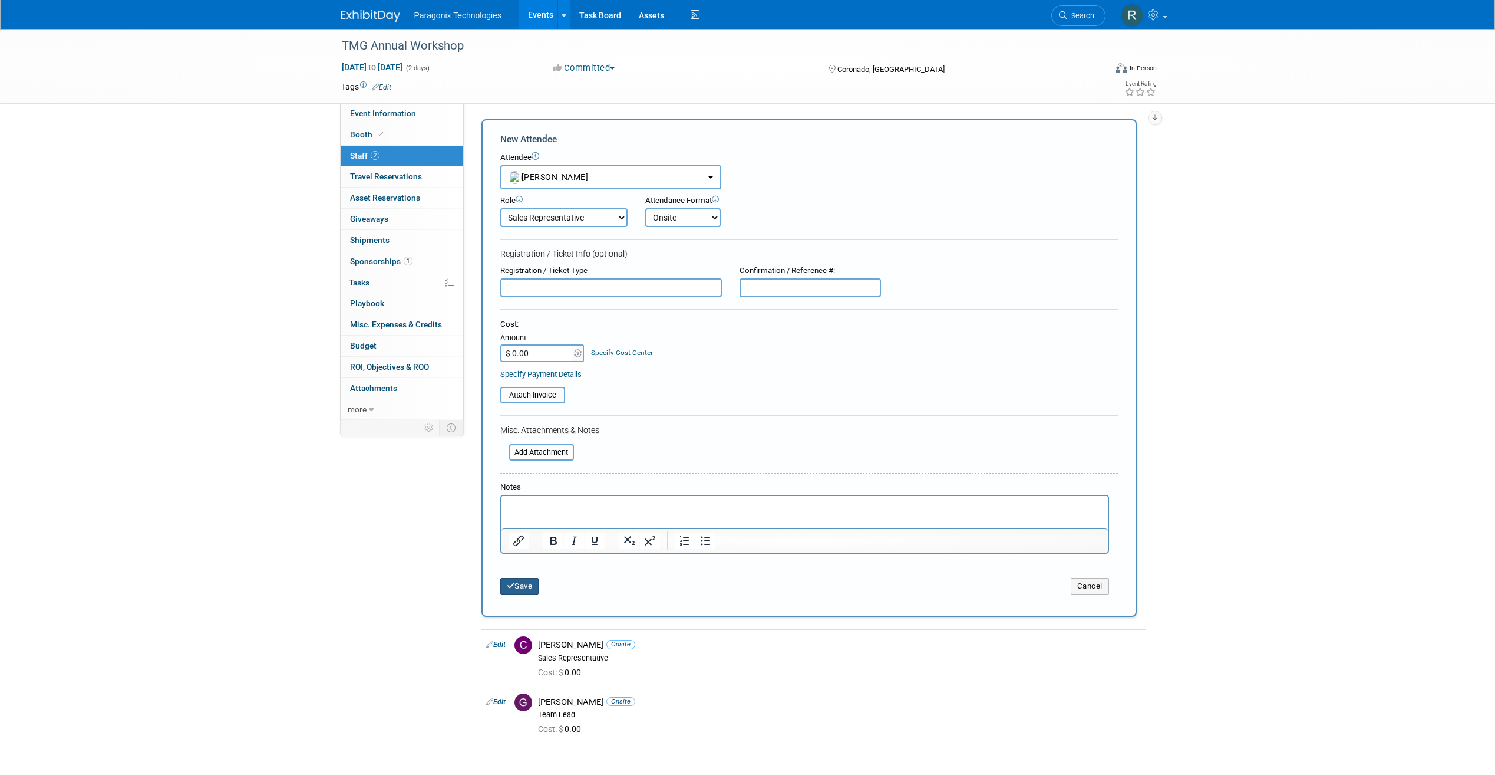
click at [516, 591] on button "Save" at bounding box center [519, 586] width 39 height 17
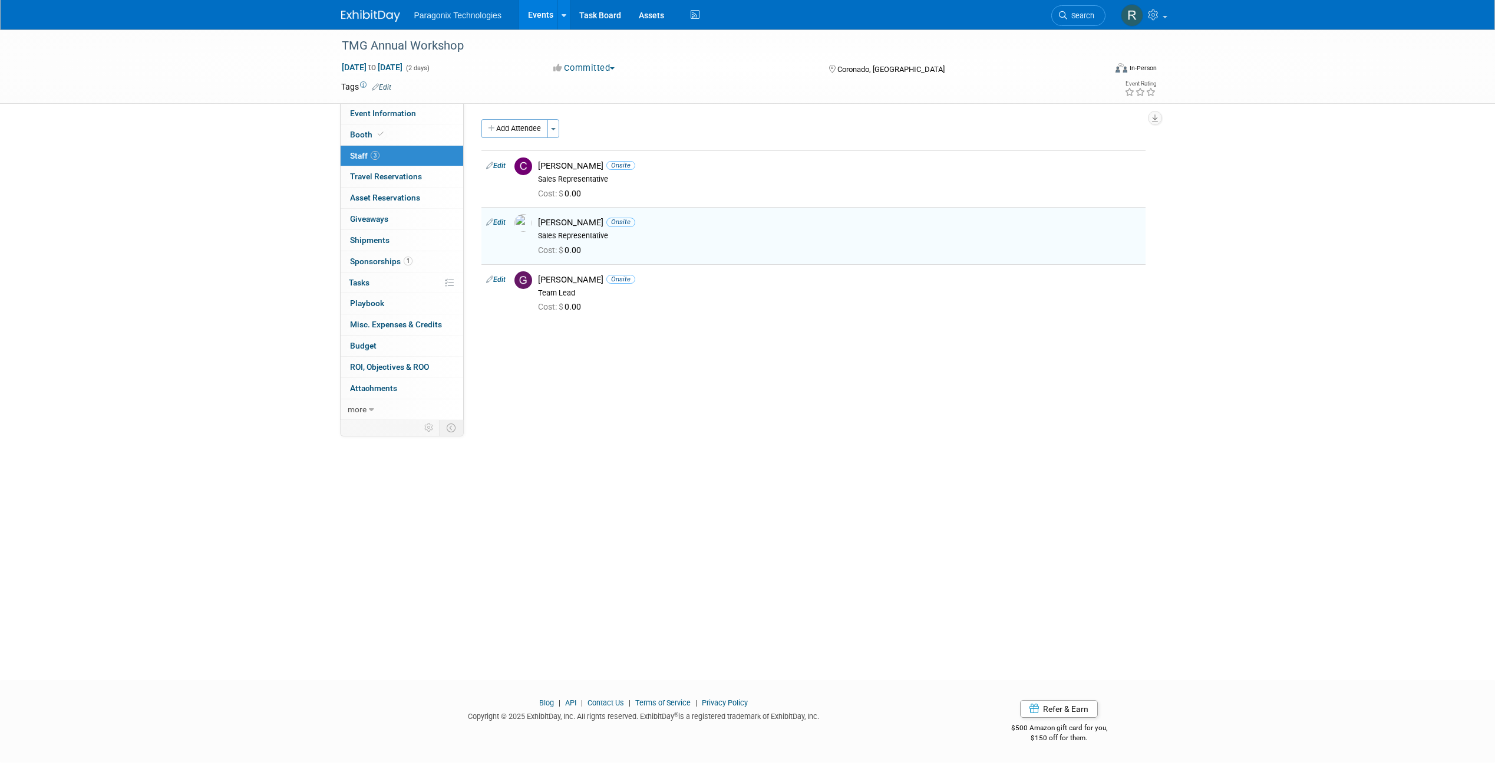
click at [529, 6] on link "Events" at bounding box center [540, 14] width 43 height 29
